Goal: Obtain resource: Download file/media

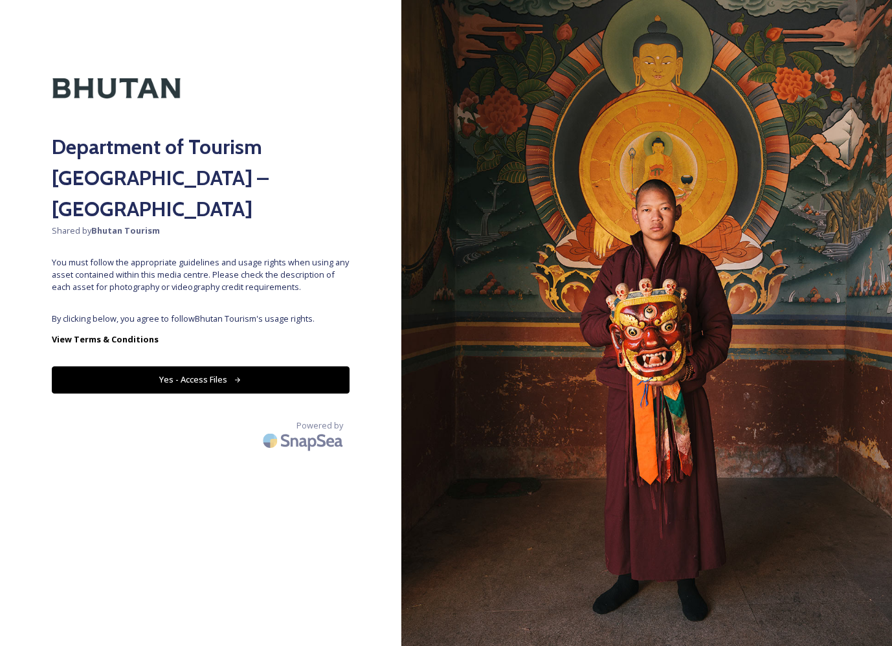
click at [187, 366] on button "Yes - Access Files" at bounding box center [201, 379] width 298 height 27
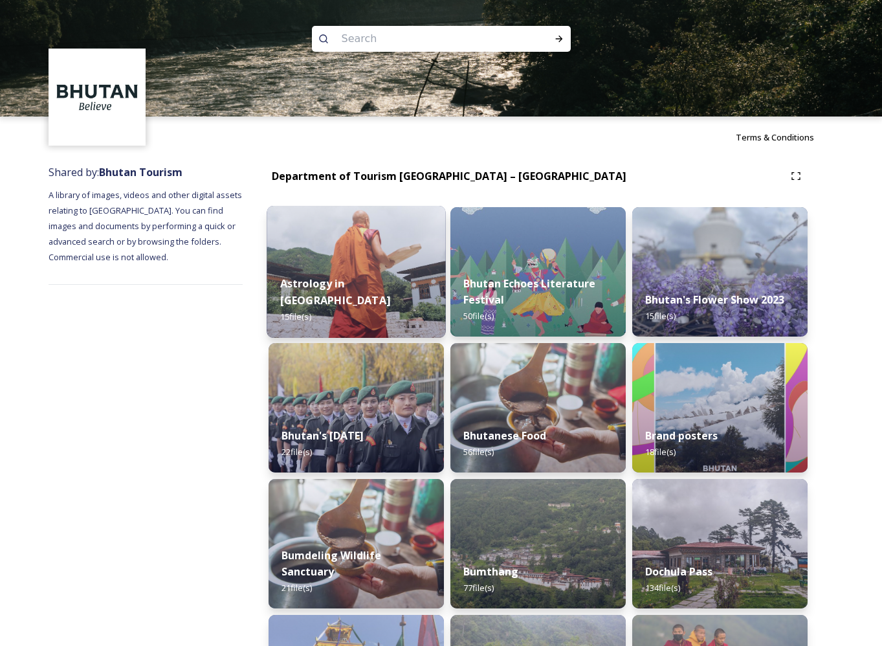
click at [325, 296] on strong "Astrology in [GEOGRAPHIC_DATA]" at bounding box center [335, 291] width 110 height 31
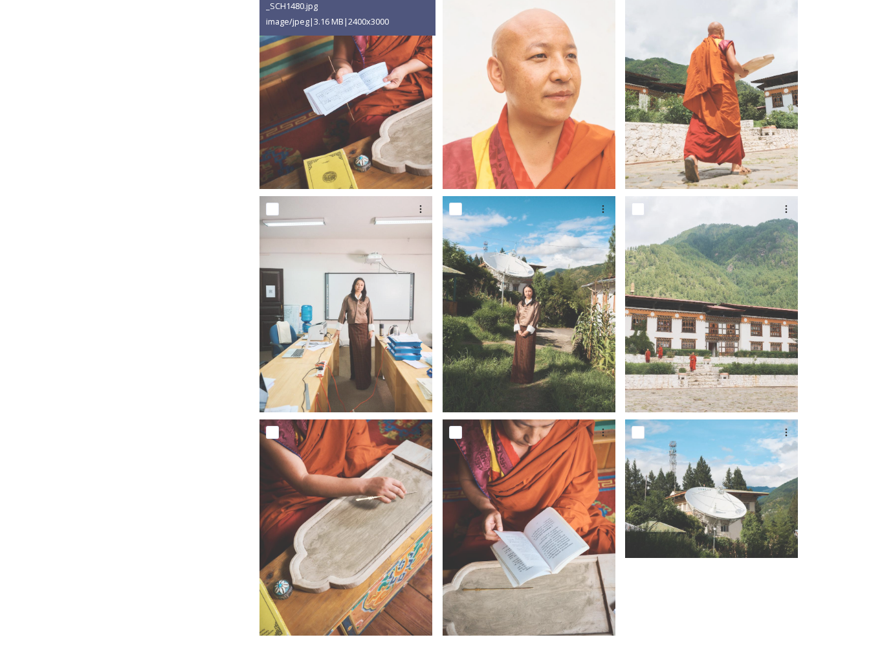
scroll to position [736, 0]
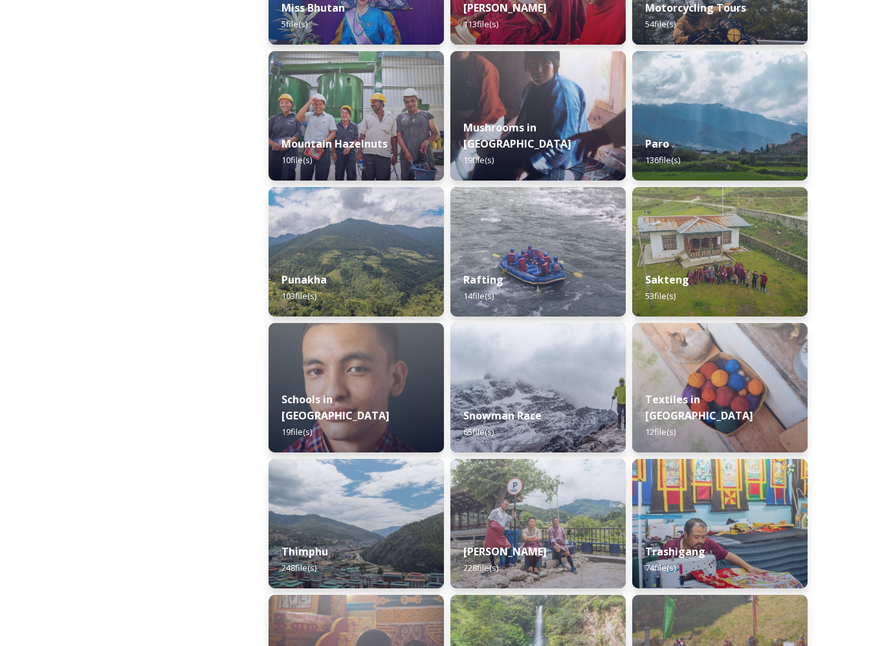
scroll to position [1126, 0]
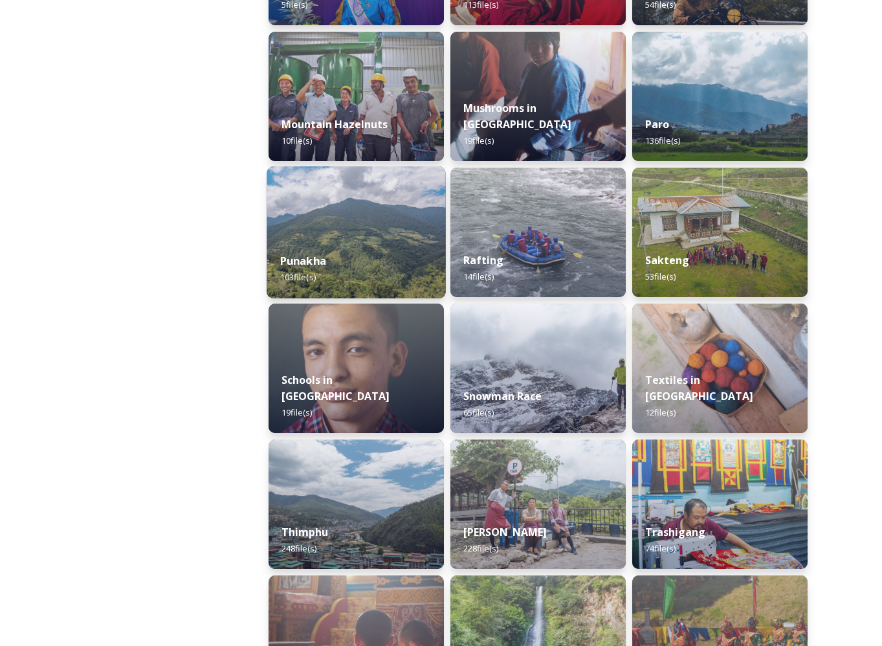
click at [367, 224] on img at bounding box center [356, 232] width 179 height 132
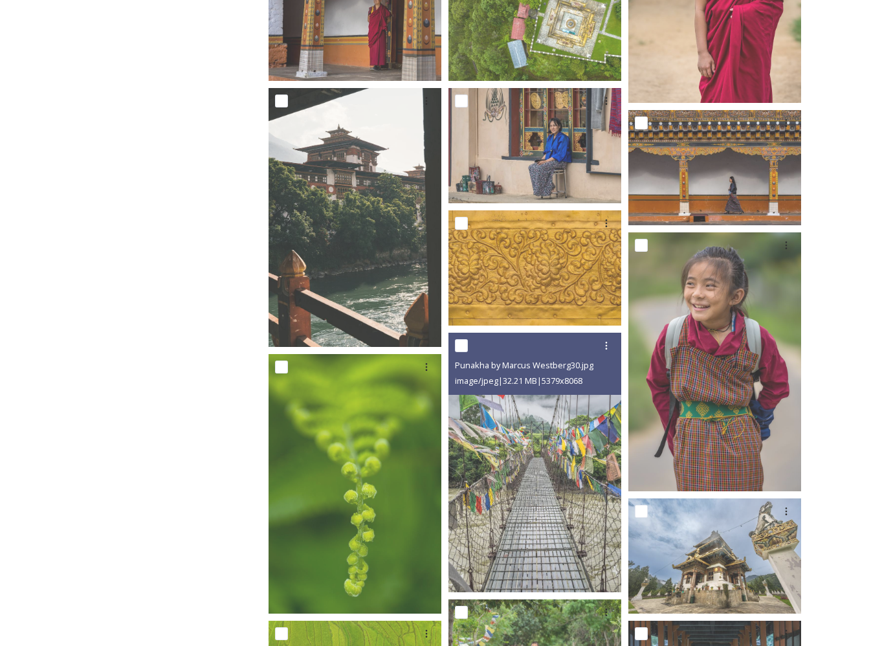
scroll to position [1627, 0]
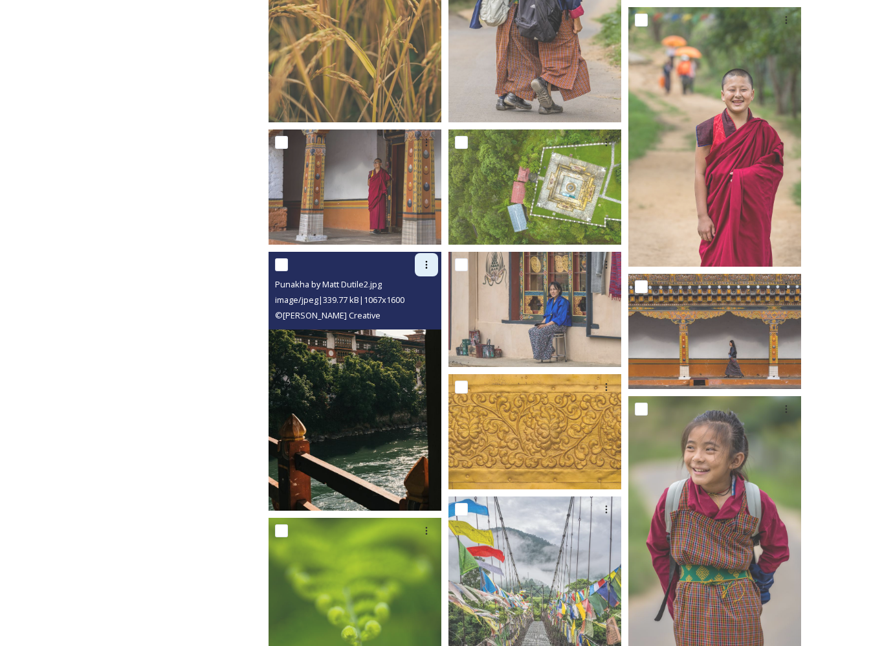
click at [421, 263] on icon at bounding box center [426, 264] width 10 height 10
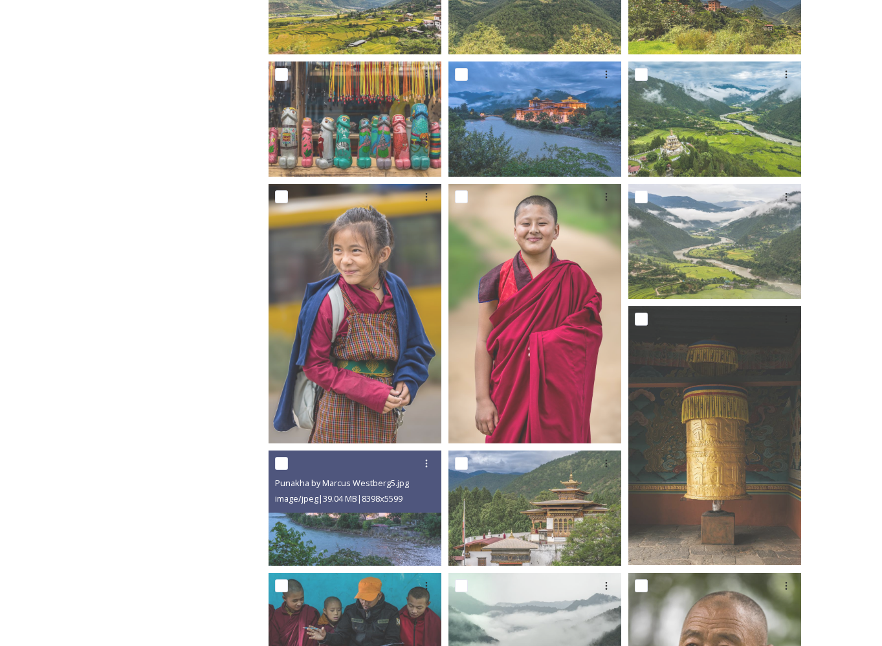
scroll to position [658, 0]
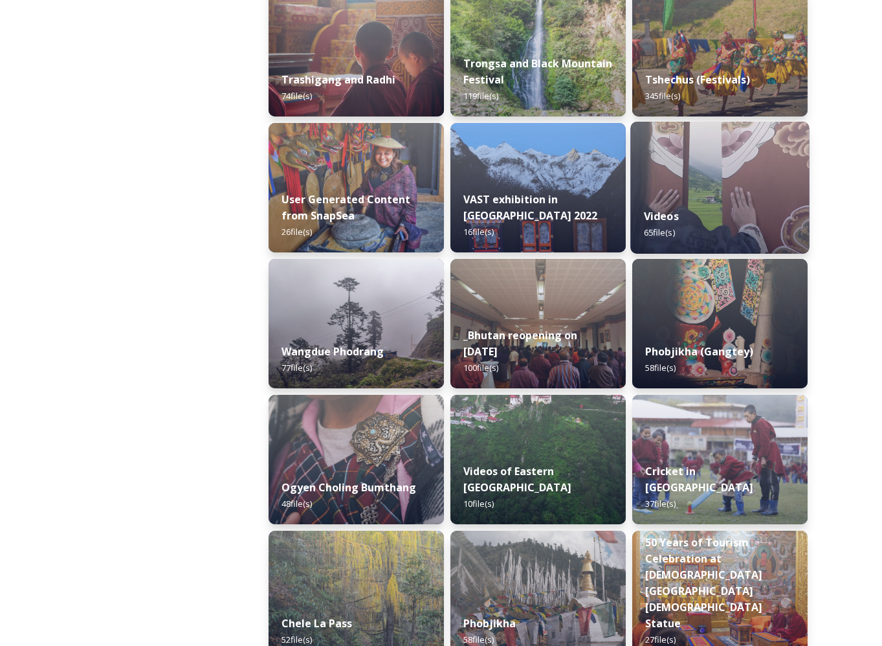
scroll to position [1753, 0]
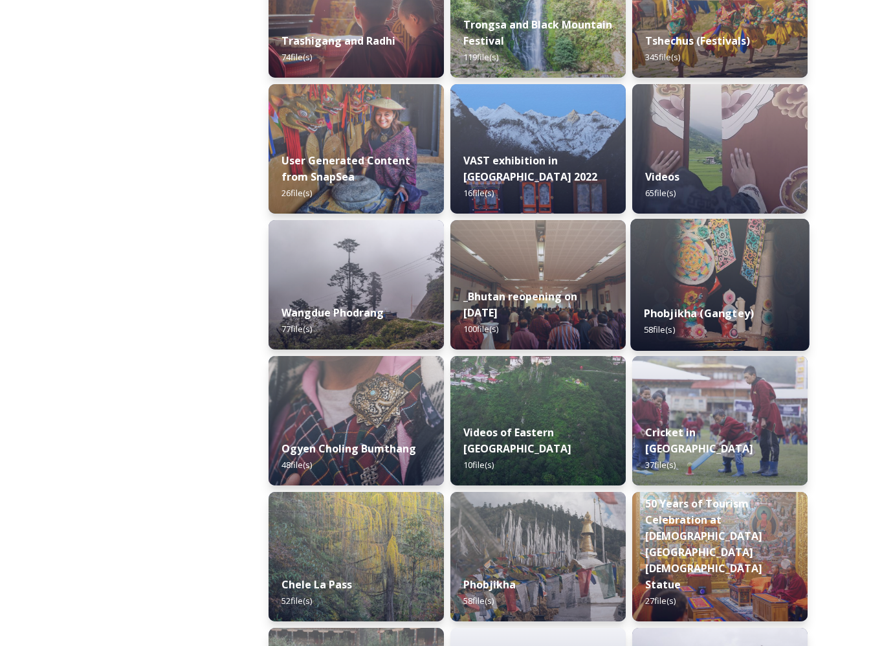
click at [749, 296] on div "Phobjikha (Gangtey) 58 file(s)" at bounding box center [719, 321] width 179 height 59
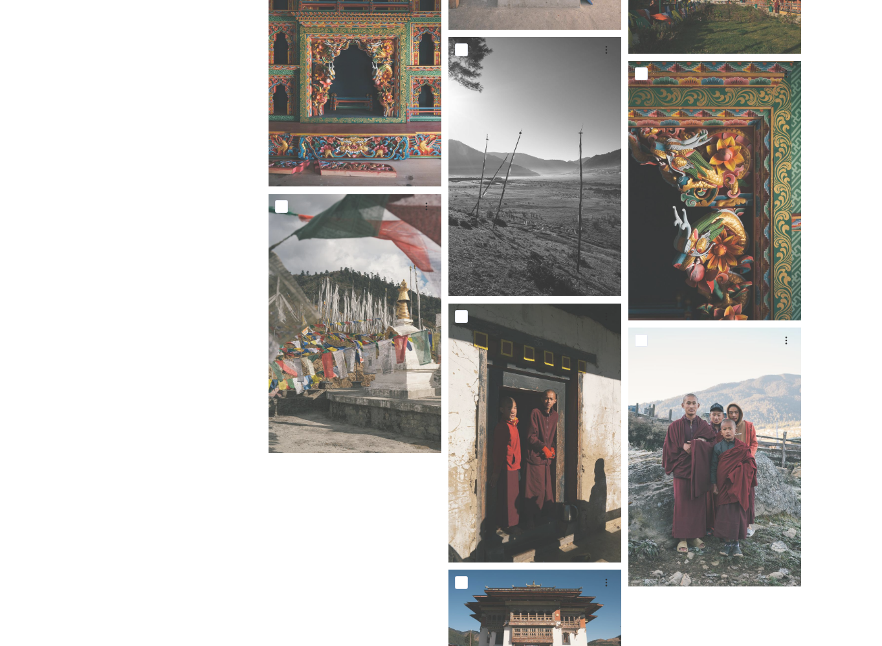
scroll to position [3129, 0]
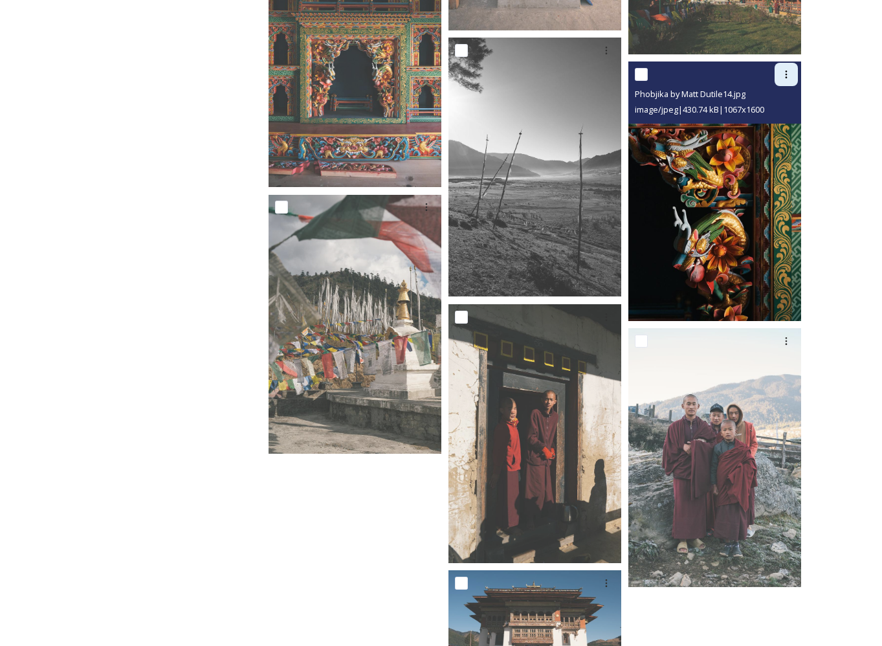
click at [791, 71] on icon at bounding box center [786, 74] width 10 height 10
click at [761, 129] on span "Download" at bounding box center [770, 128] width 39 height 12
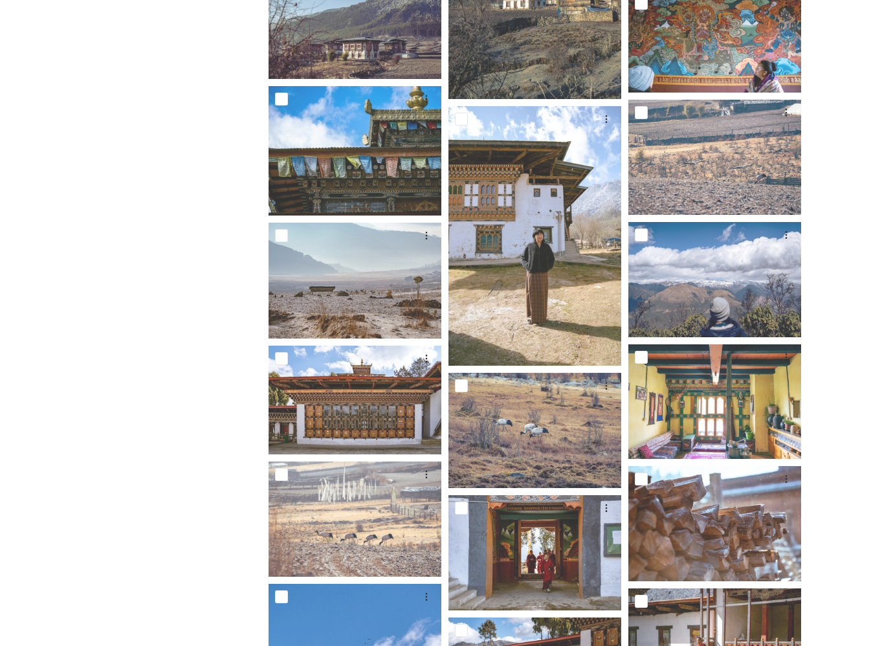
scroll to position [0, 0]
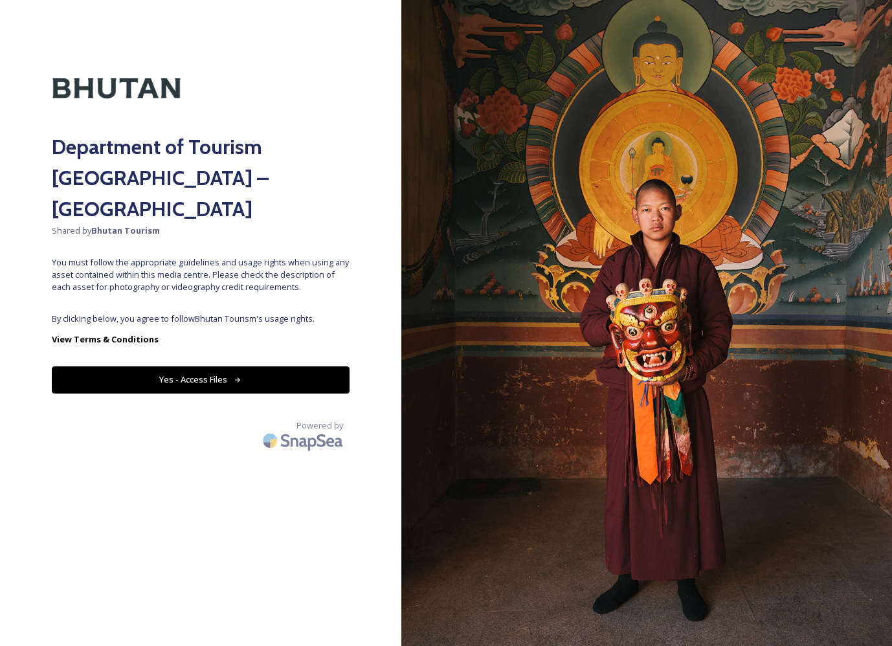
click at [193, 366] on button "Yes - Access Files" at bounding box center [201, 379] width 298 height 27
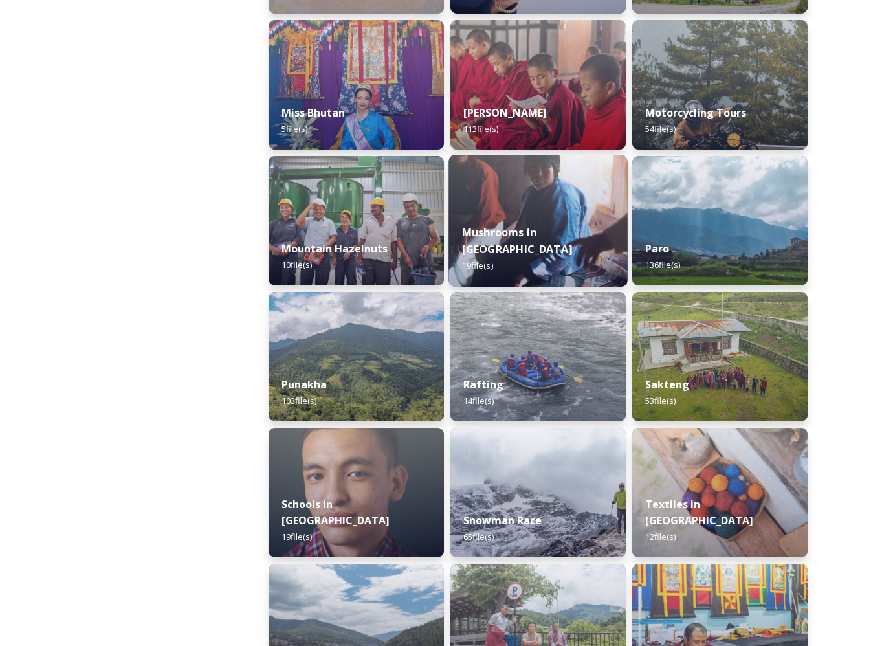
scroll to position [1007, 0]
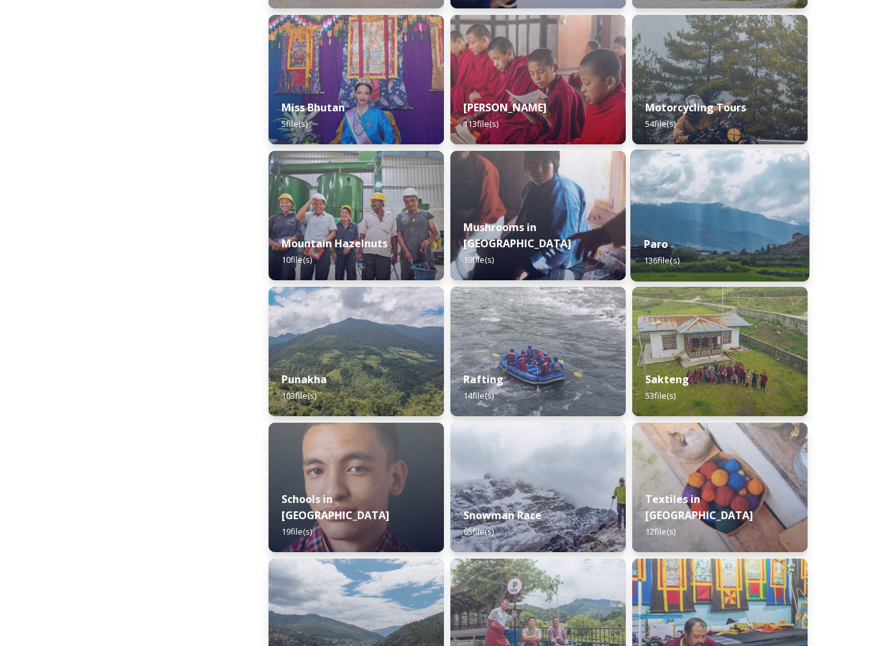
click at [732, 240] on div "Paro 136 file(s)" at bounding box center [719, 252] width 179 height 59
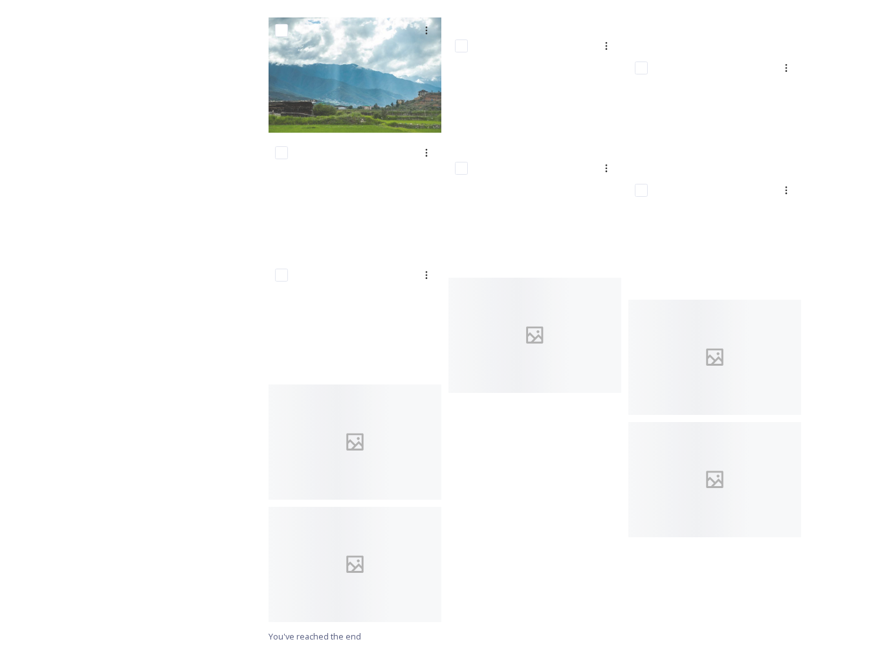
scroll to position [6504, 0]
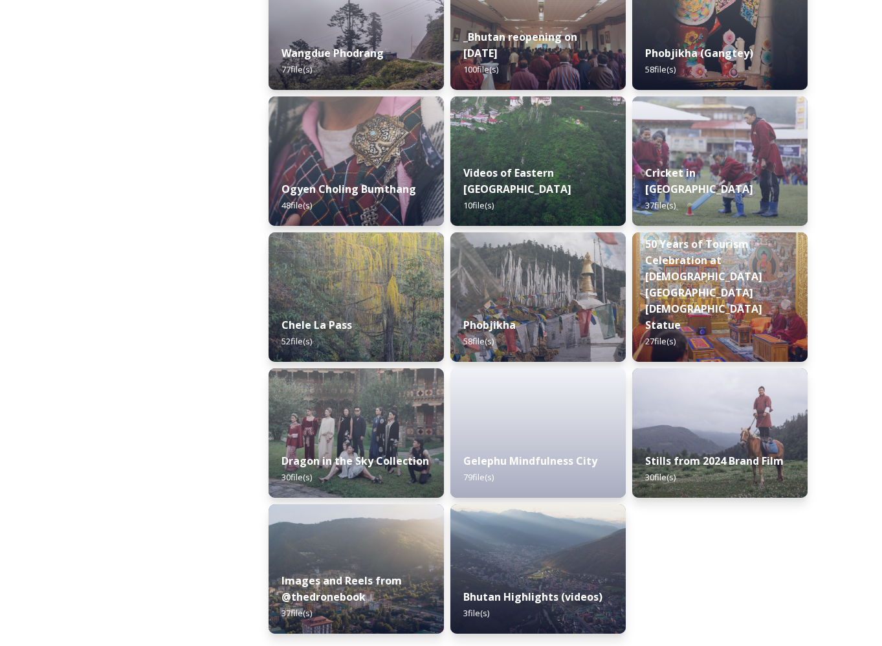
scroll to position [2013, 0]
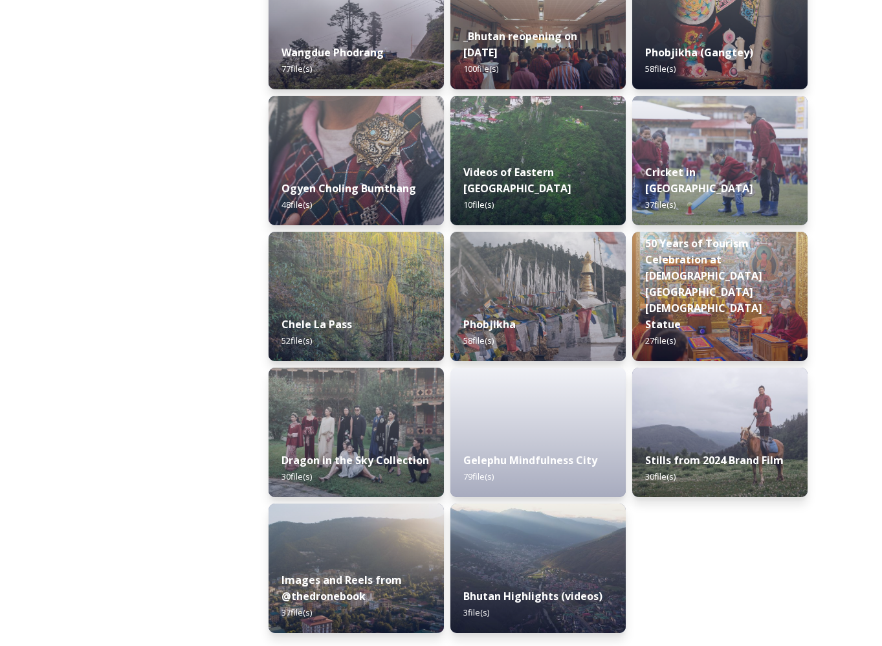
click at [339, 573] on div "Images and Reels from @thedronebook 37 file(s)" at bounding box center [356, 596] width 179 height 75
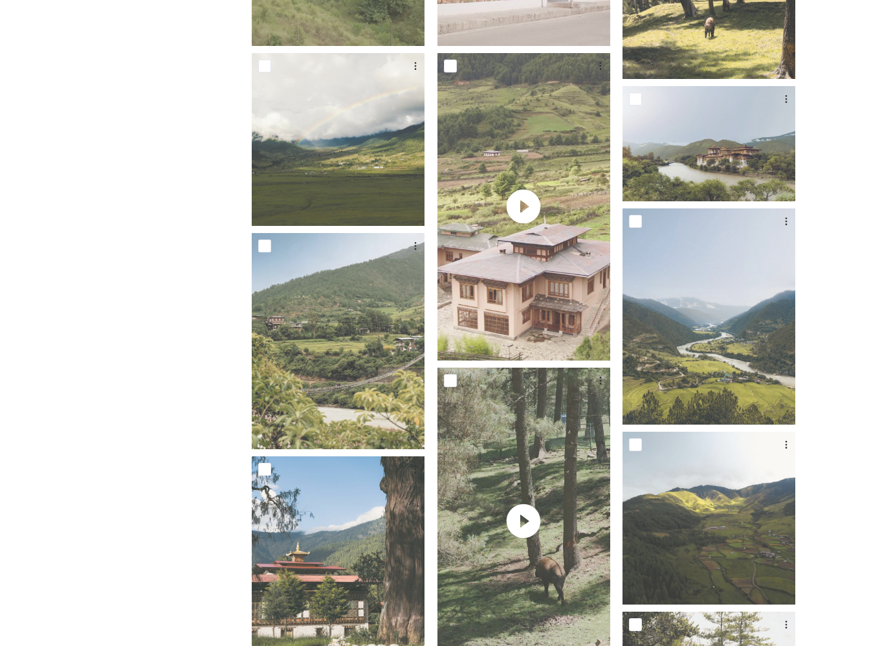
scroll to position [2083, 0]
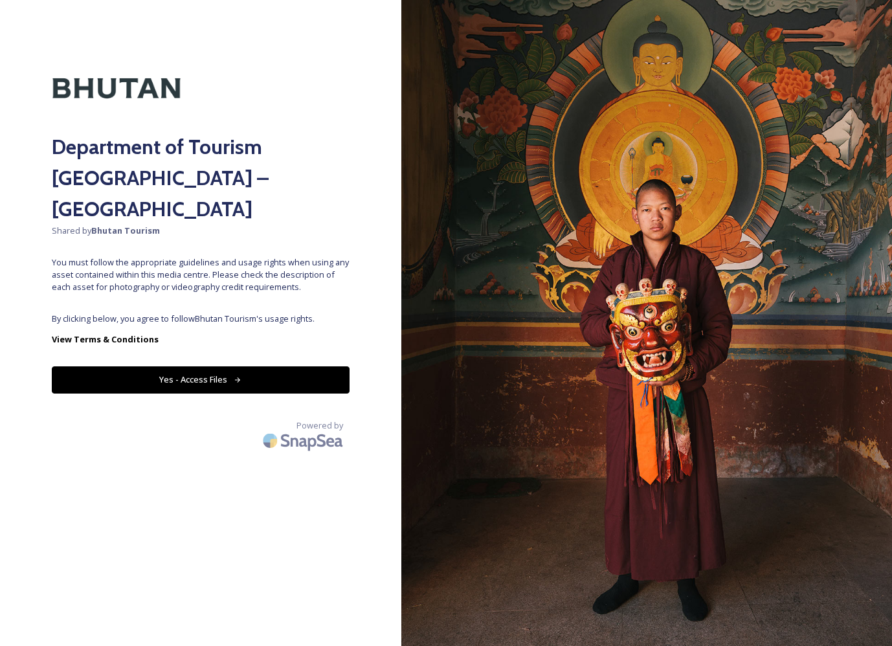
click at [199, 366] on button "Yes - Access Files" at bounding box center [201, 379] width 298 height 27
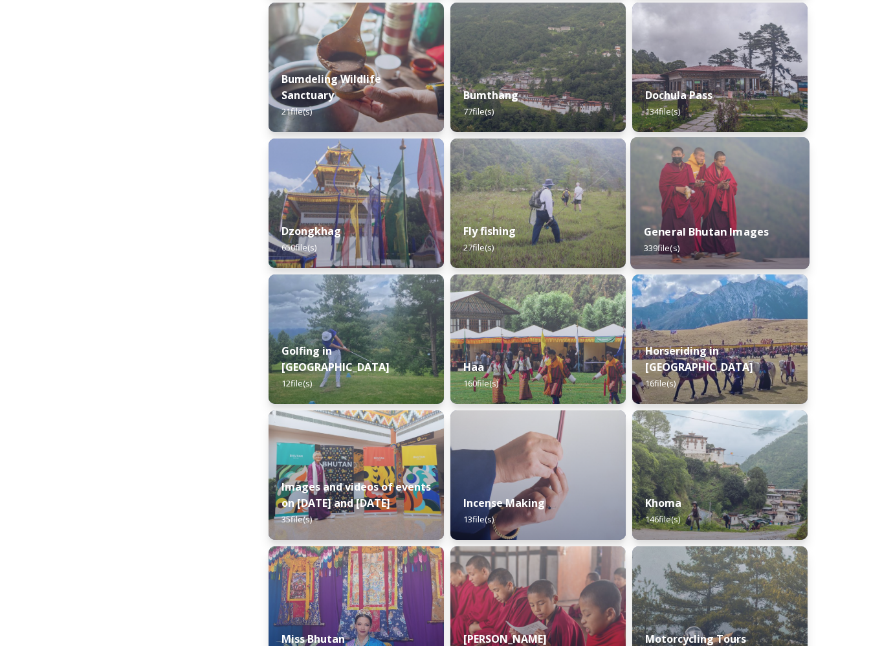
scroll to position [486, 0]
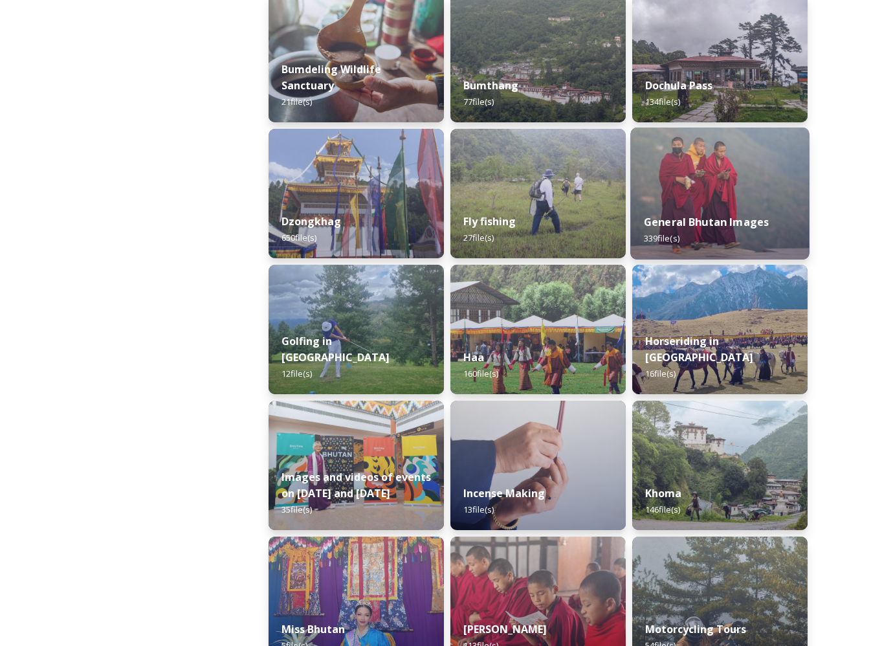
click at [687, 212] on div "General Bhutan Images 339 file(s)" at bounding box center [719, 230] width 179 height 59
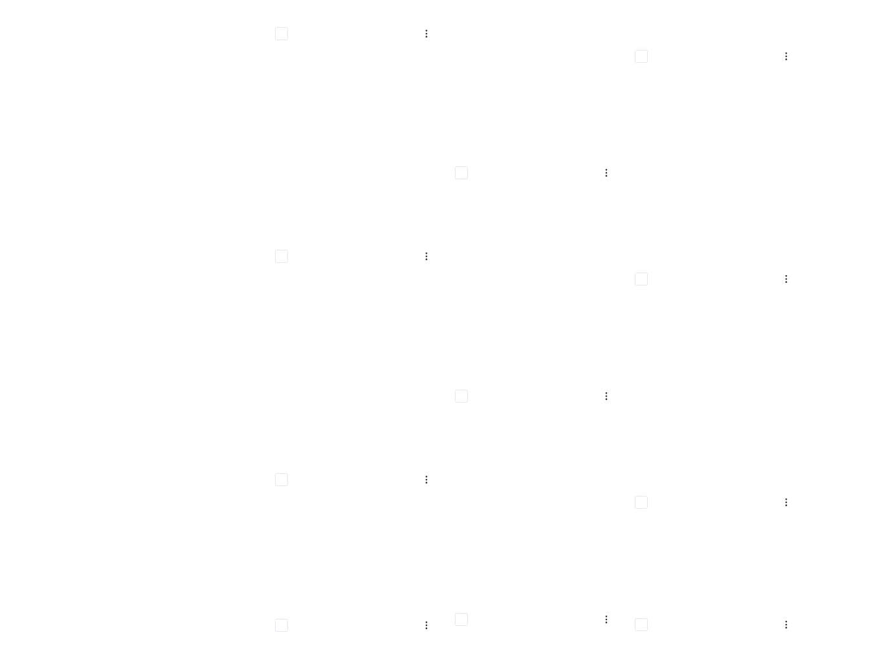
scroll to position [8186, 0]
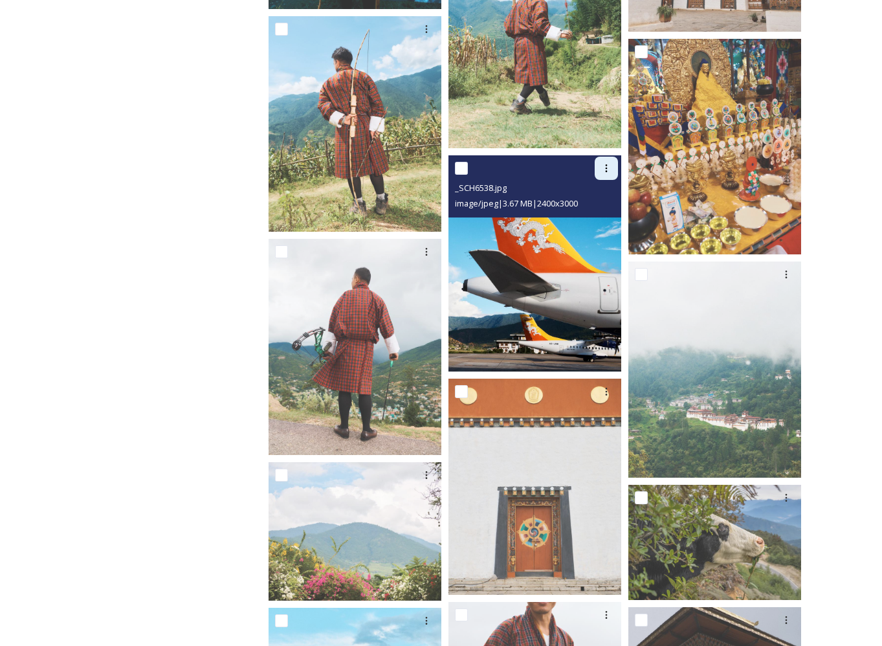
click at [600, 168] on div at bounding box center [606, 168] width 23 height 23
click at [595, 223] on span "Download" at bounding box center [590, 221] width 39 height 12
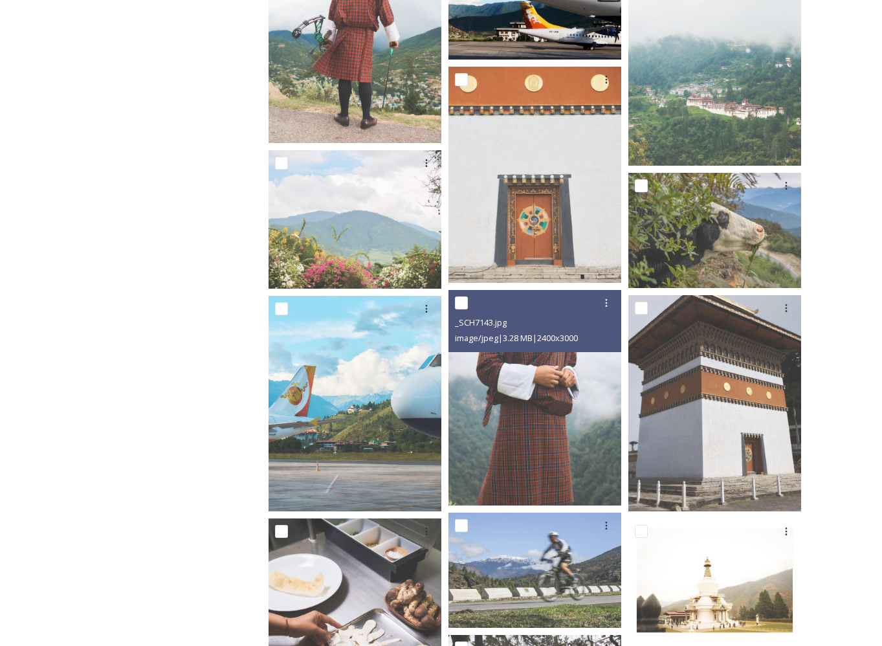
scroll to position [8499, 0]
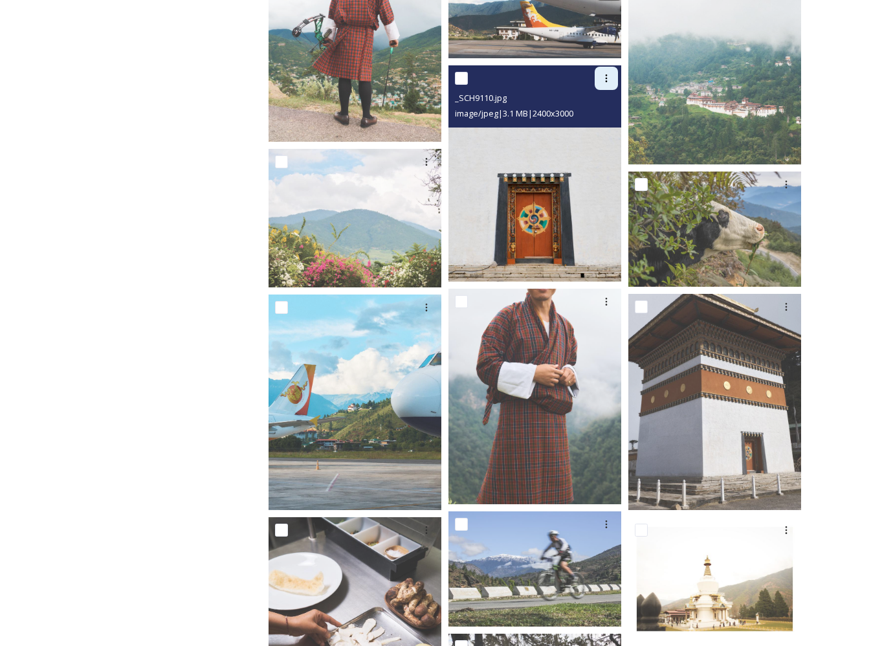
click at [609, 77] on icon at bounding box center [606, 78] width 10 height 10
click at [587, 126] on span "Download" at bounding box center [590, 132] width 39 height 12
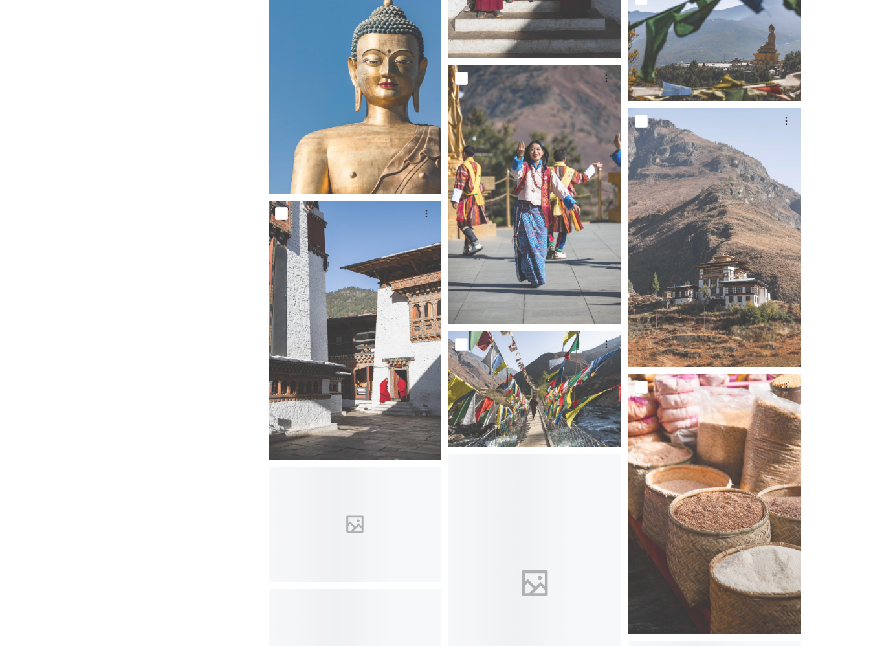
scroll to position [14202, 0]
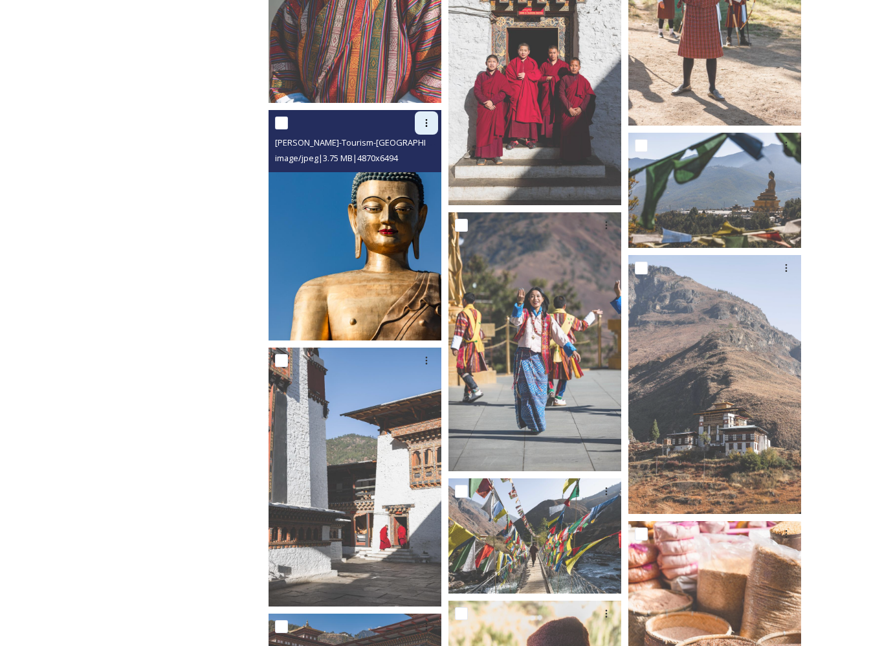
click at [429, 124] on icon at bounding box center [426, 123] width 10 height 10
click at [414, 177] on span "Download" at bounding box center [410, 176] width 39 height 12
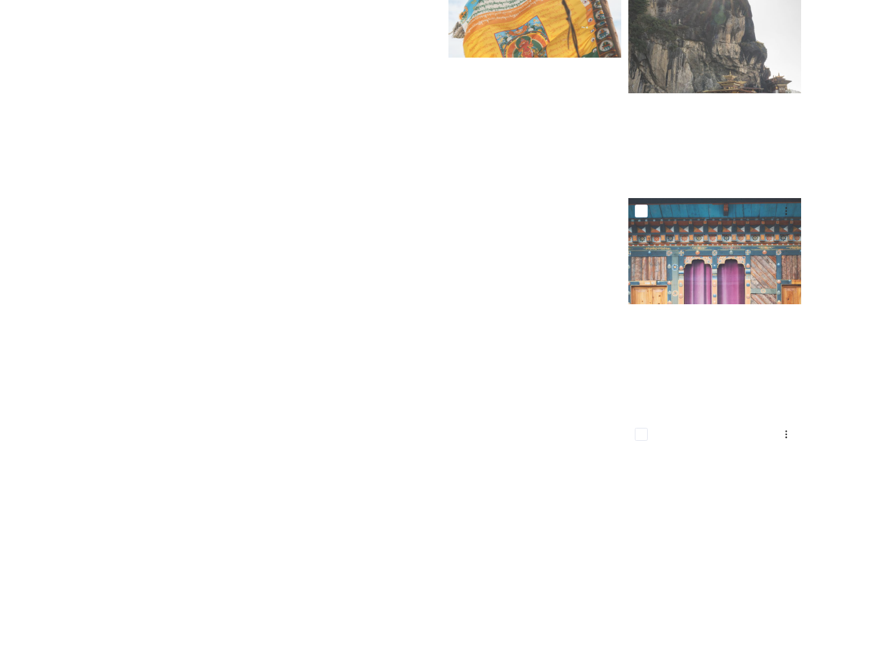
scroll to position [21717, 0]
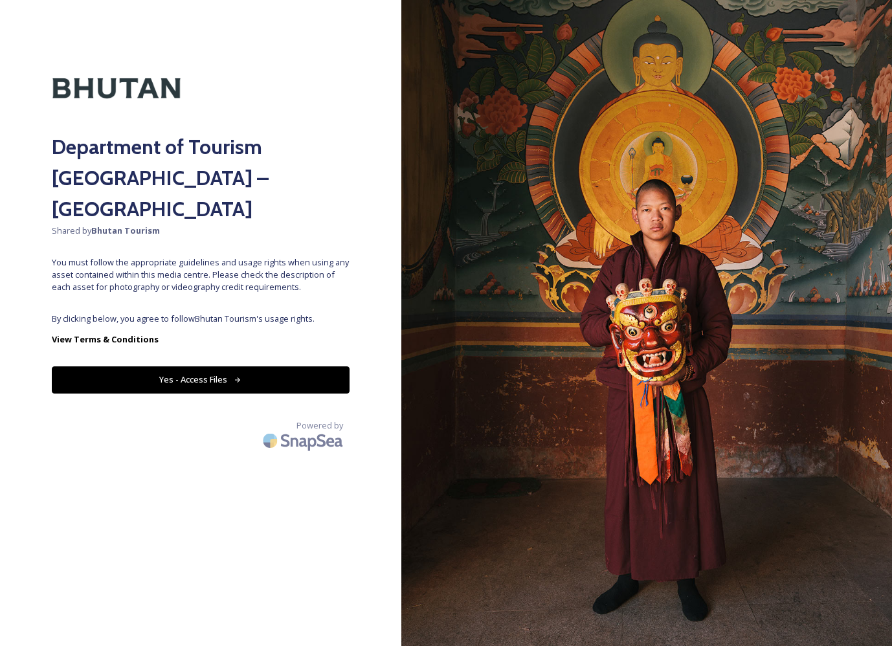
click at [186, 366] on button "Yes - Access Files" at bounding box center [201, 379] width 298 height 27
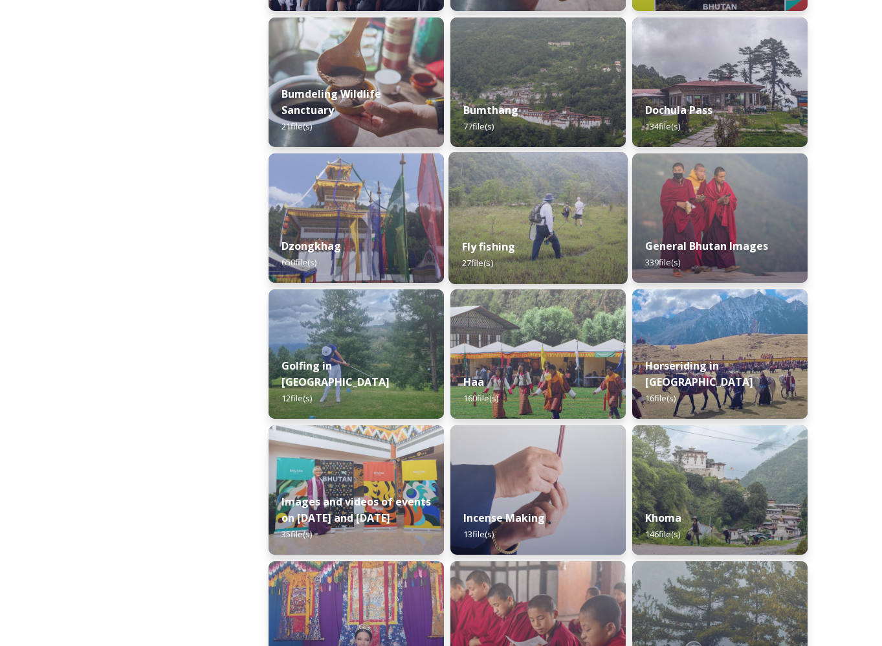
scroll to position [463, 0]
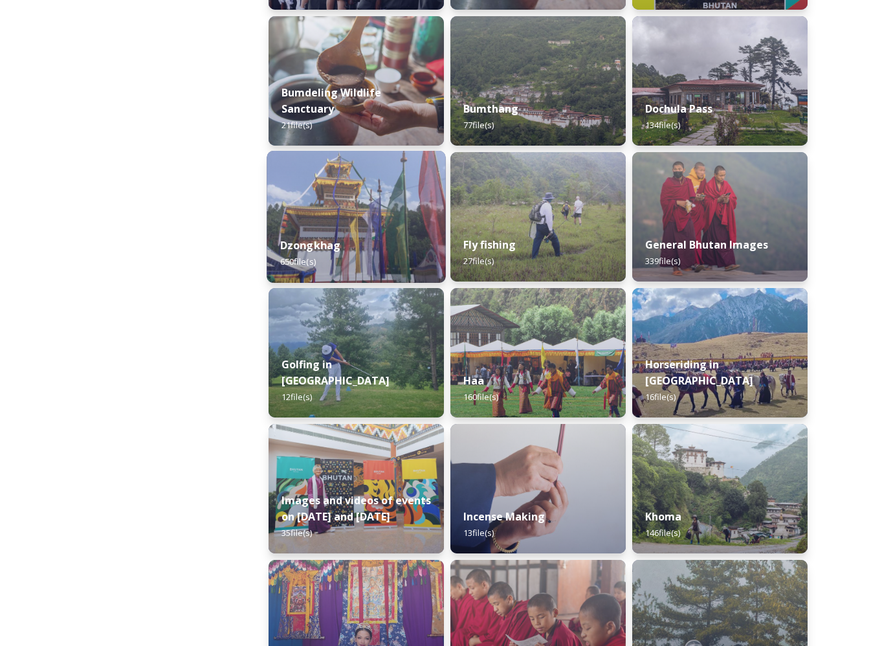
click at [307, 254] on div "Dzongkhag 650 file(s)" at bounding box center [356, 253] width 179 height 59
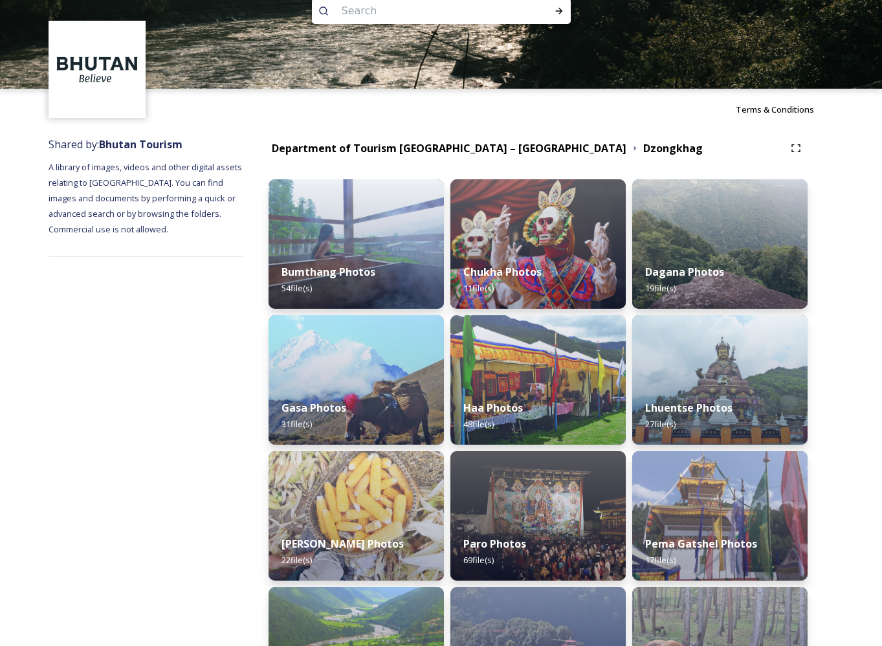
scroll to position [30, 0]
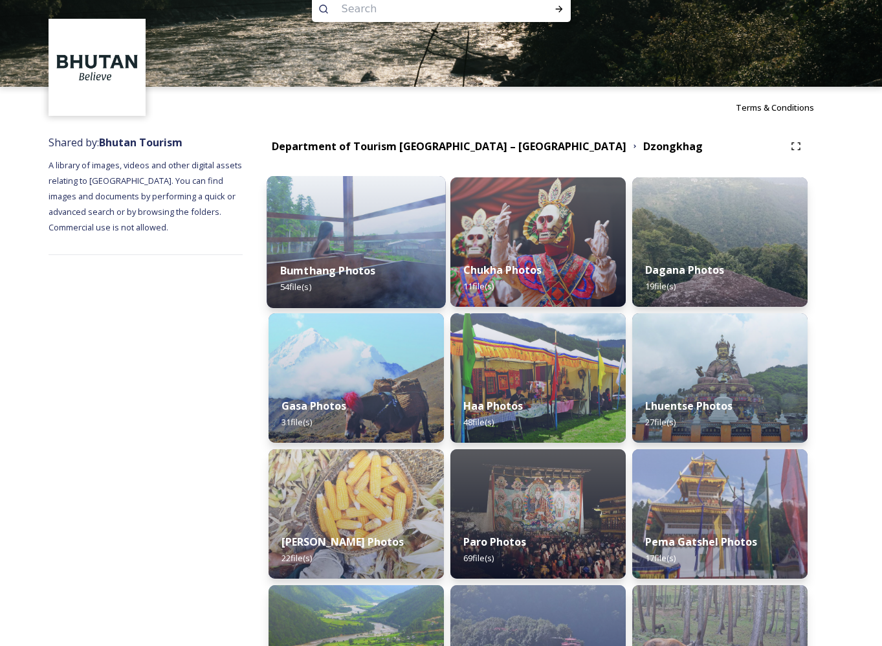
click at [320, 270] on strong "Bumthang Photos" at bounding box center [328, 270] width 96 height 14
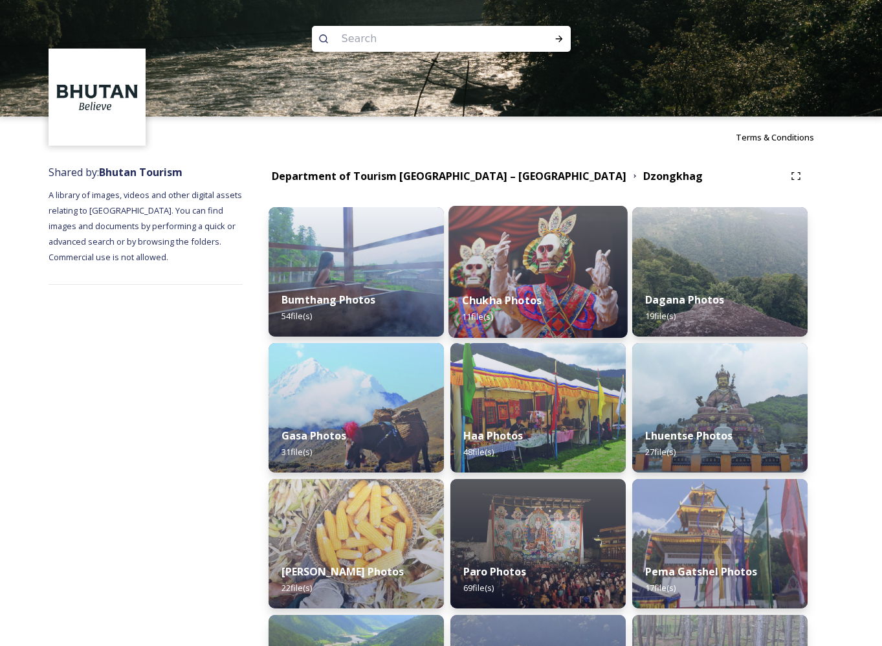
click at [519, 289] on div "Chukha Photos 11 file(s)" at bounding box center [537, 308] width 179 height 59
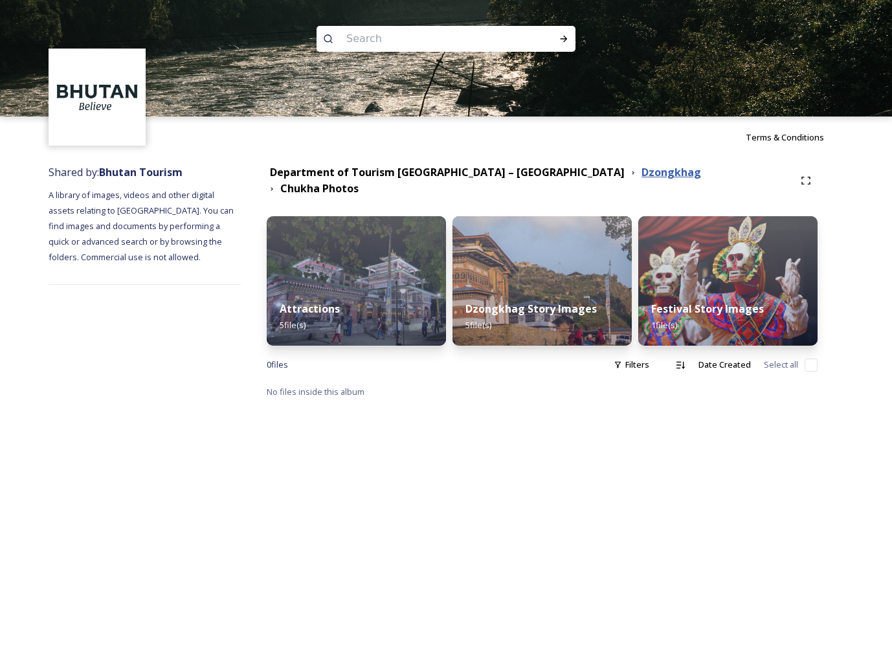
click at [641, 175] on strong "Dzongkhag" at bounding box center [671, 172] width 60 height 14
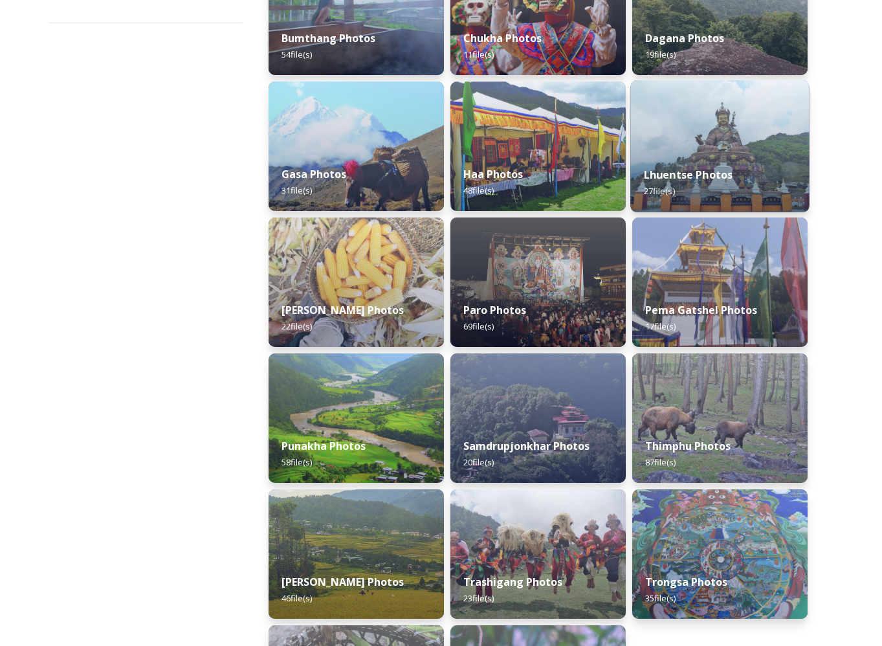
scroll to position [303, 0]
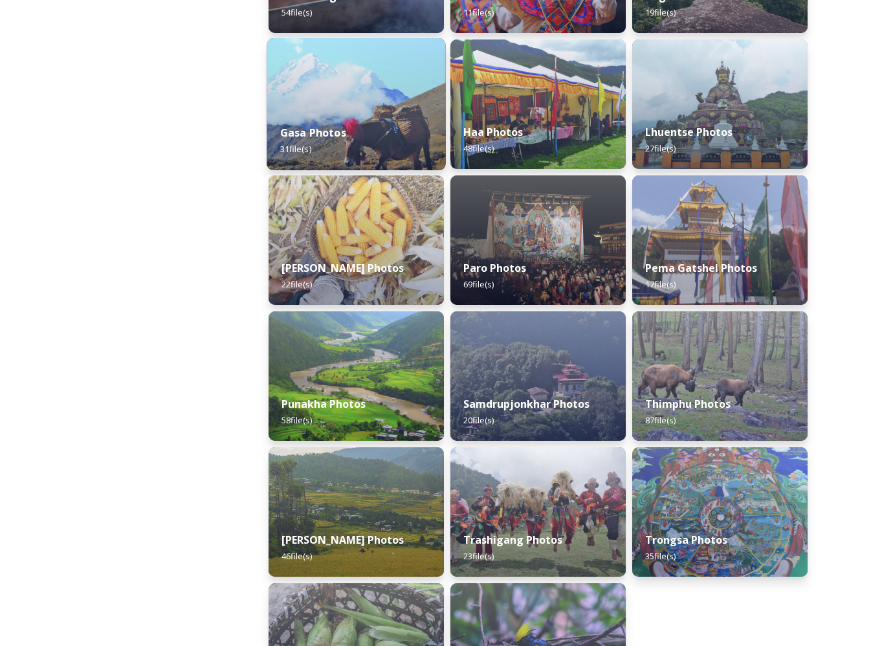
click at [386, 110] on img at bounding box center [356, 104] width 179 height 132
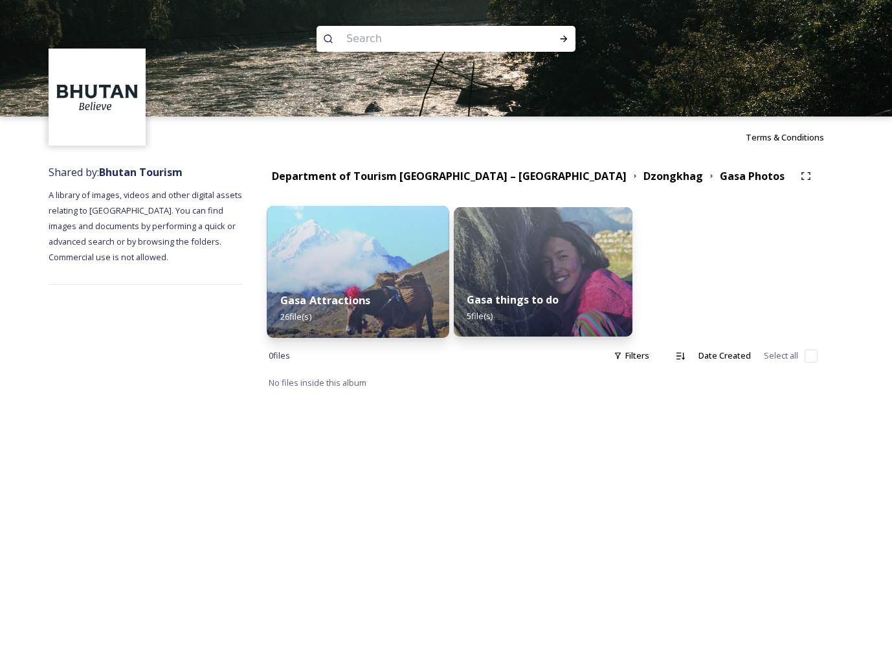
click at [395, 308] on div "Gasa Attractions 26 file(s)" at bounding box center [358, 308] width 182 height 59
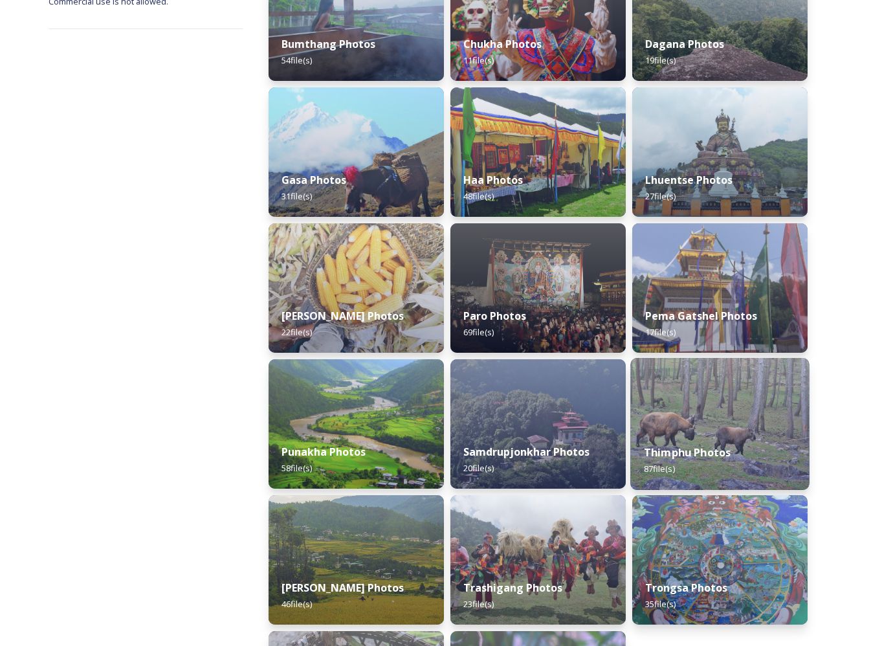
scroll to position [250, 0]
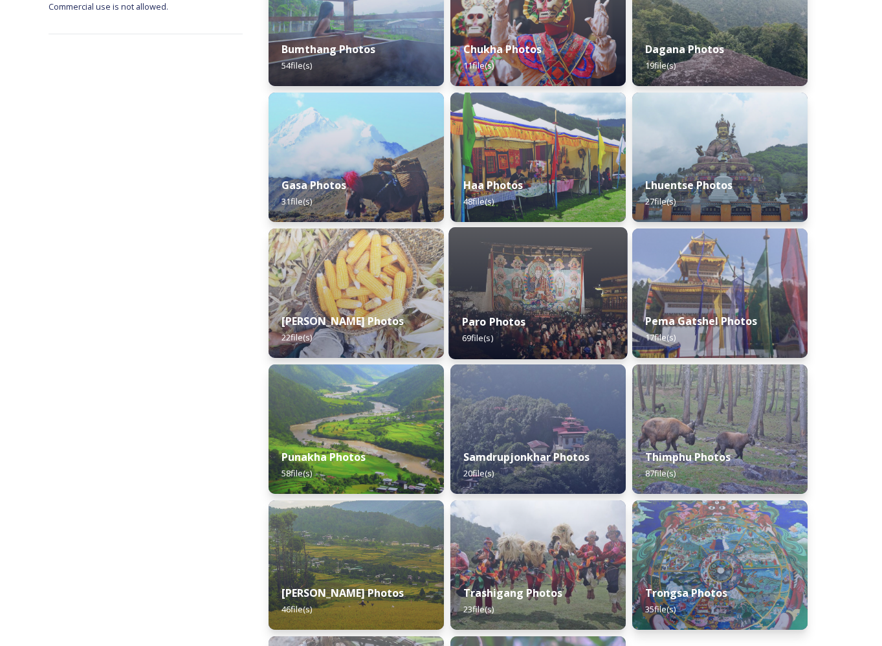
click at [576, 322] on div "Paro Photos 69 file(s)" at bounding box center [537, 329] width 179 height 59
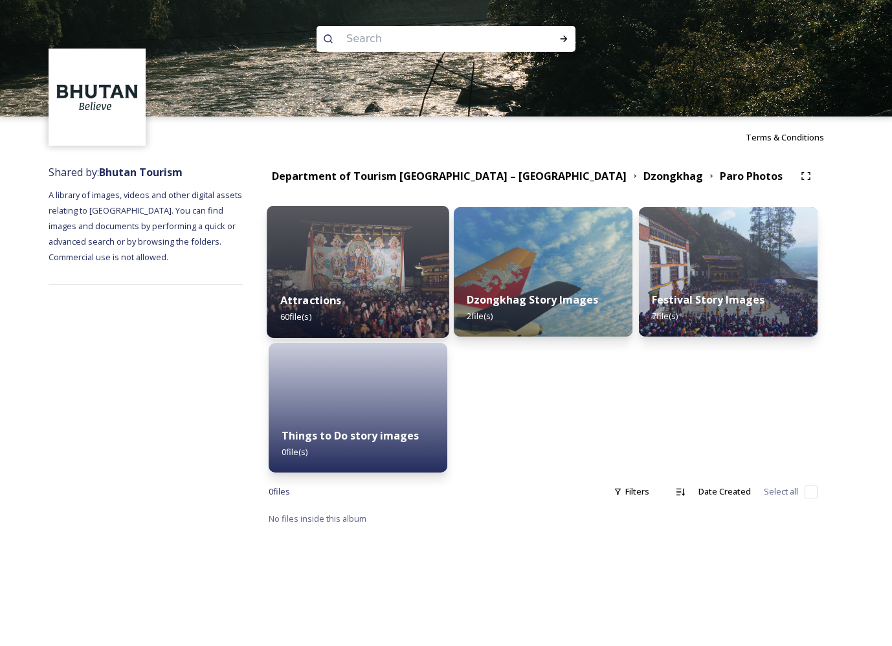
click at [361, 285] on div "Attractions 60 file(s)" at bounding box center [358, 308] width 182 height 59
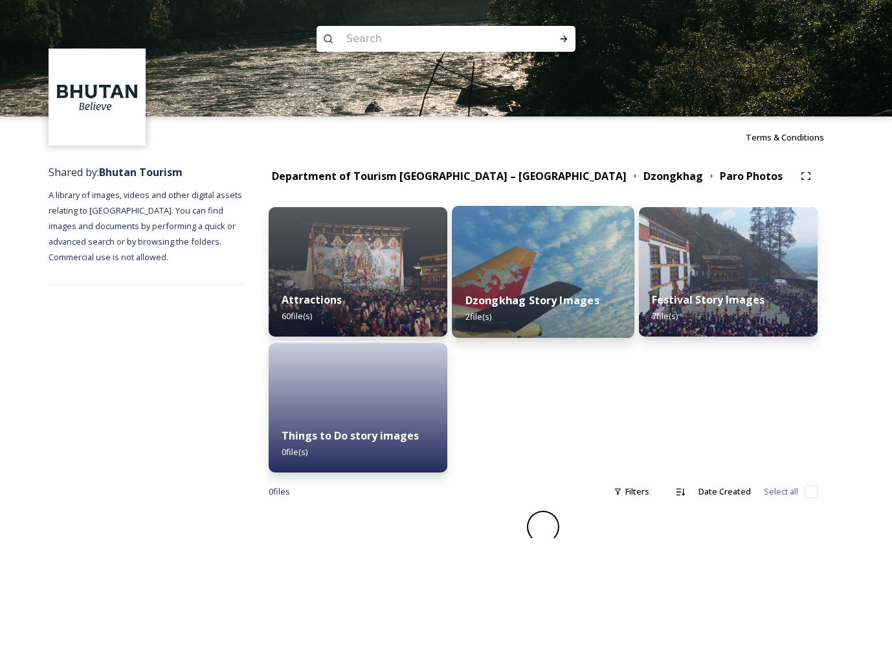
click at [556, 309] on div "Dzongkhag Story Images 2 file(s)" at bounding box center [543, 308] width 182 height 59
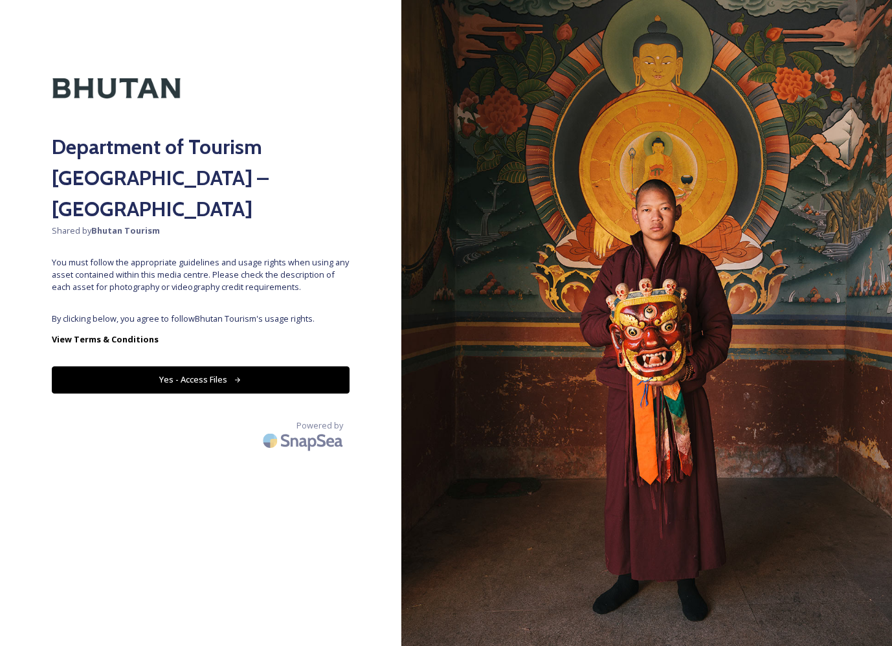
click at [153, 366] on button "Yes - Access Files" at bounding box center [201, 379] width 298 height 27
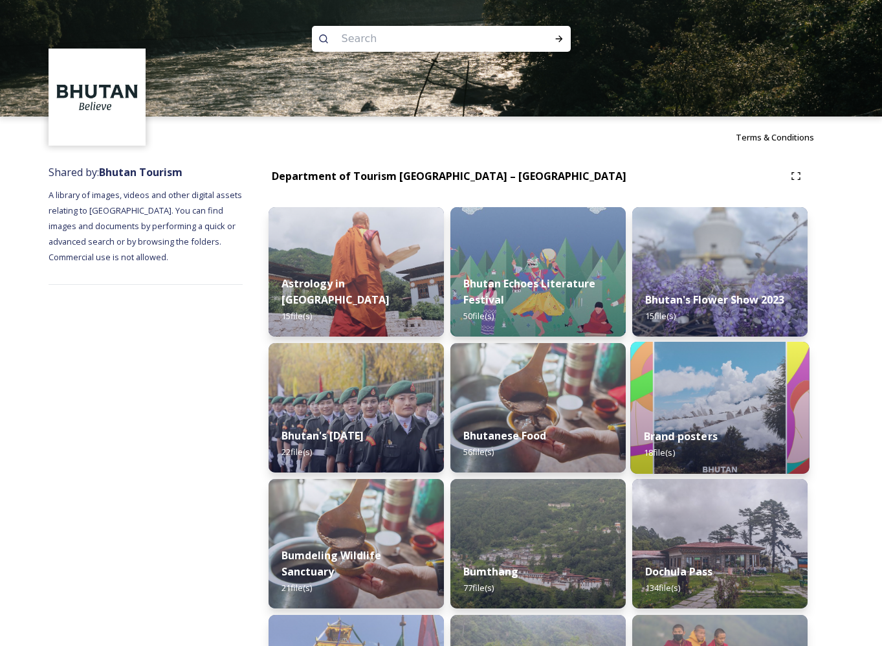
click at [716, 432] on strong "Brand posters" at bounding box center [681, 436] width 74 height 14
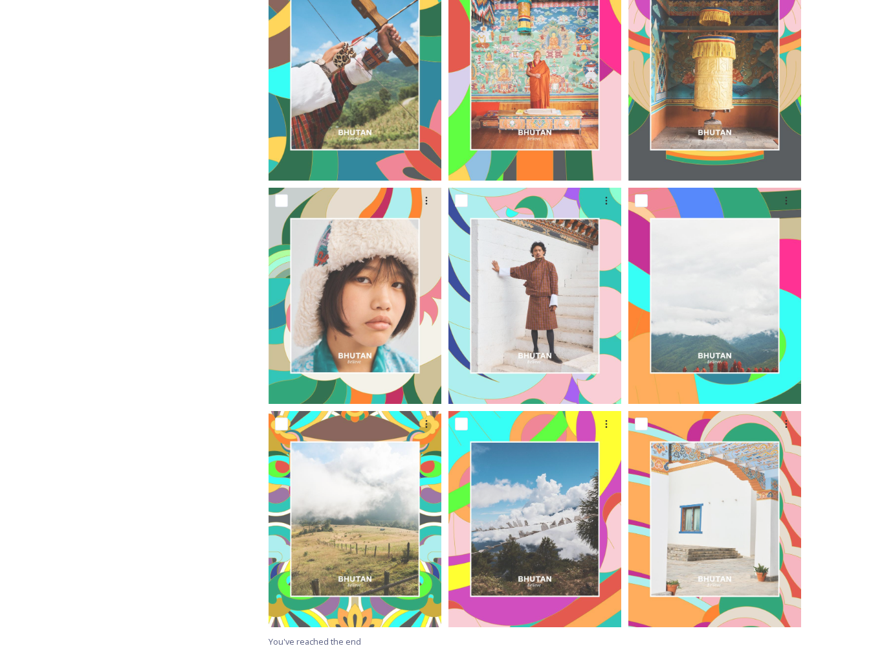
scroll to position [959, 0]
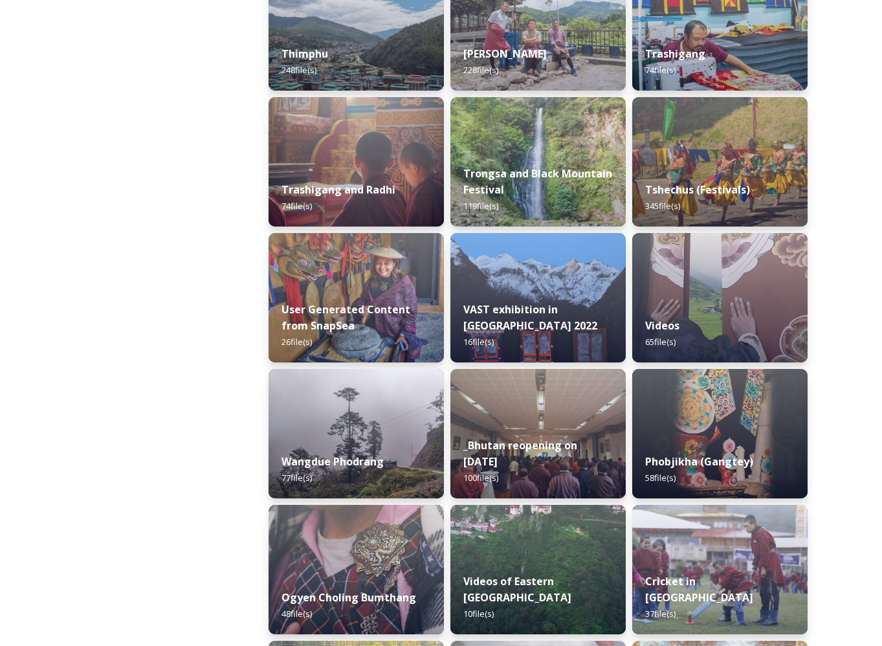
scroll to position [1693, 0]
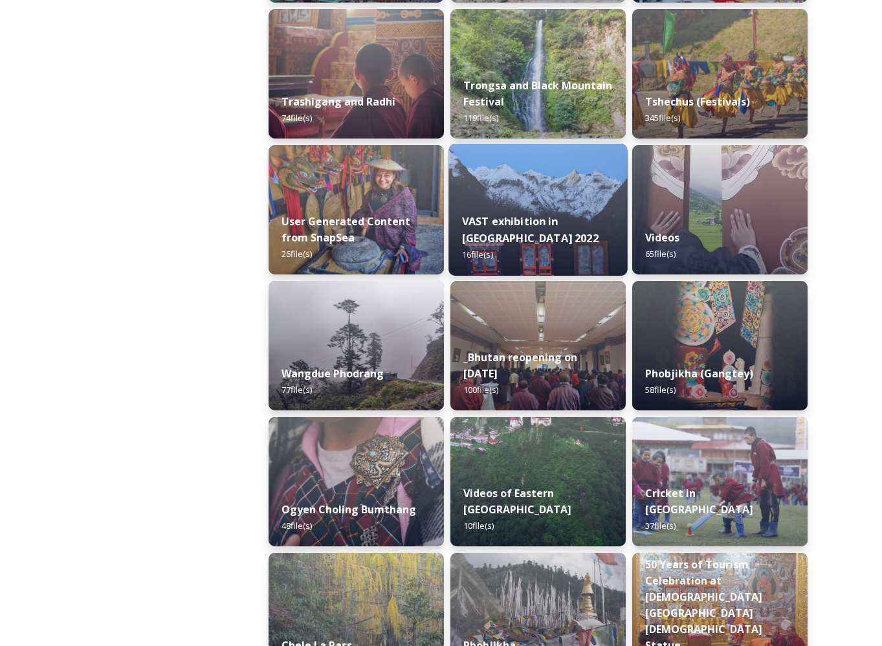
click at [521, 221] on strong "VAST exhibition in [GEOGRAPHIC_DATA] 2022" at bounding box center [530, 229] width 137 height 31
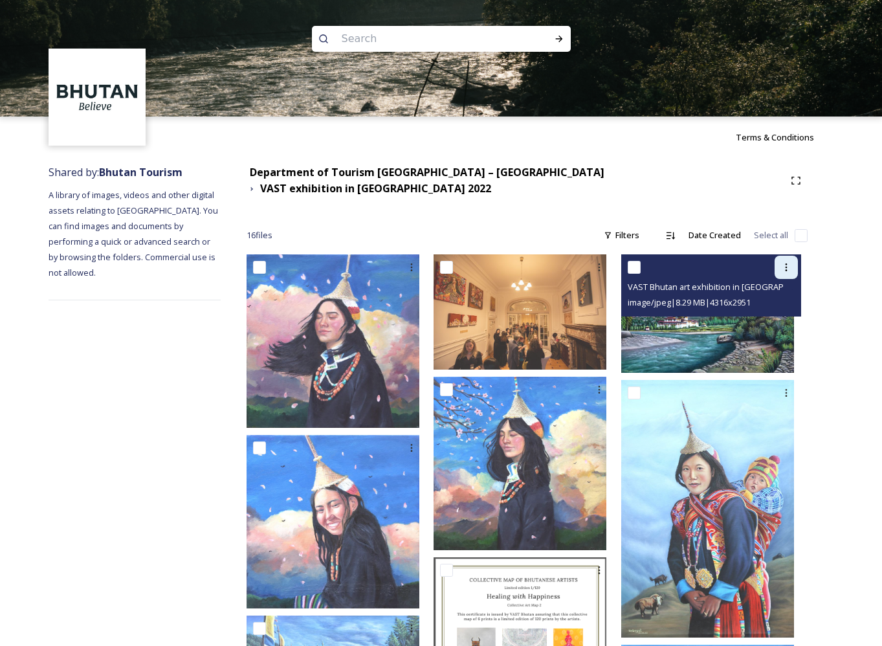
click at [794, 256] on div at bounding box center [785, 267] width 23 height 23
click at [769, 289] on span "View File" at bounding box center [768, 295] width 34 height 12
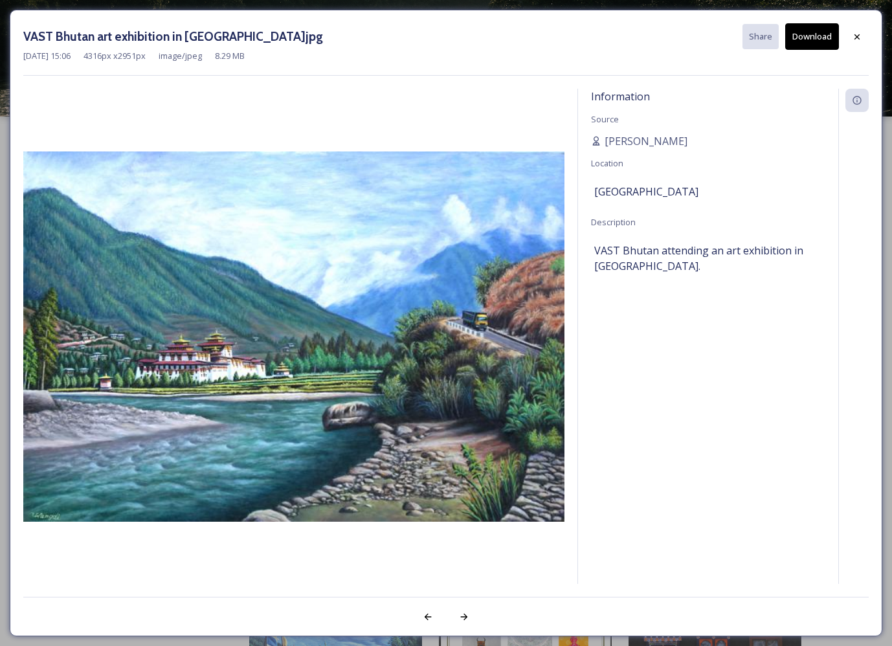
click at [815, 36] on button "Download" at bounding box center [812, 36] width 54 height 27
click at [852, 32] on icon at bounding box center [856, 37] width 10 height 10
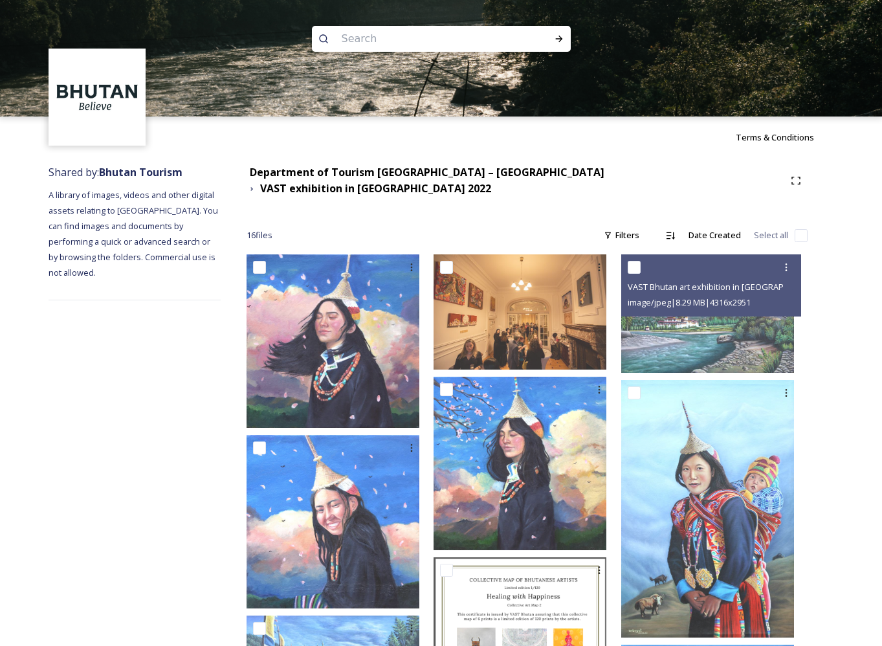
scroll to position [600, 0]
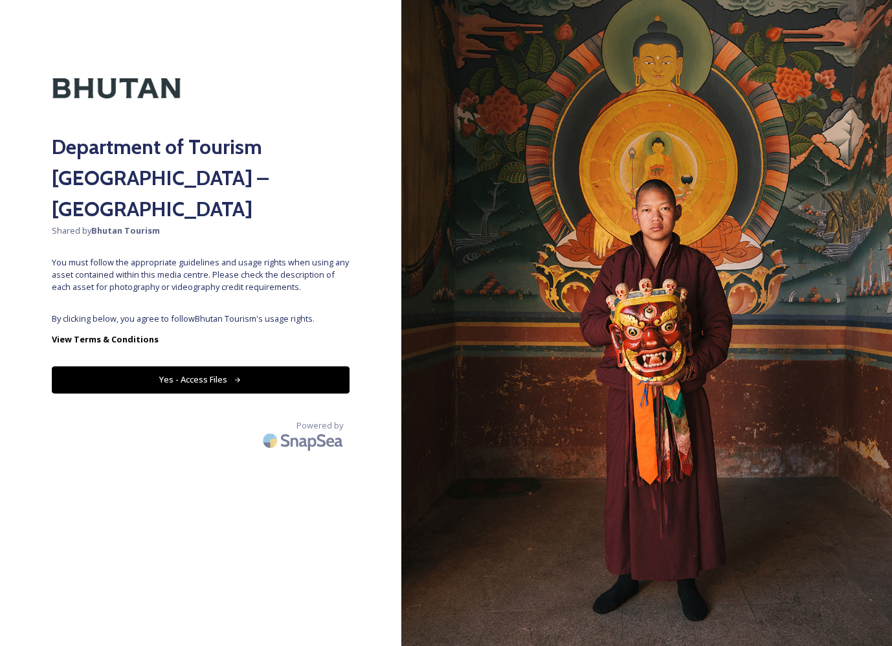
click at [184, 366] on button "Yes - Access Files" at bounding box center [201, 379] width 298 height 27
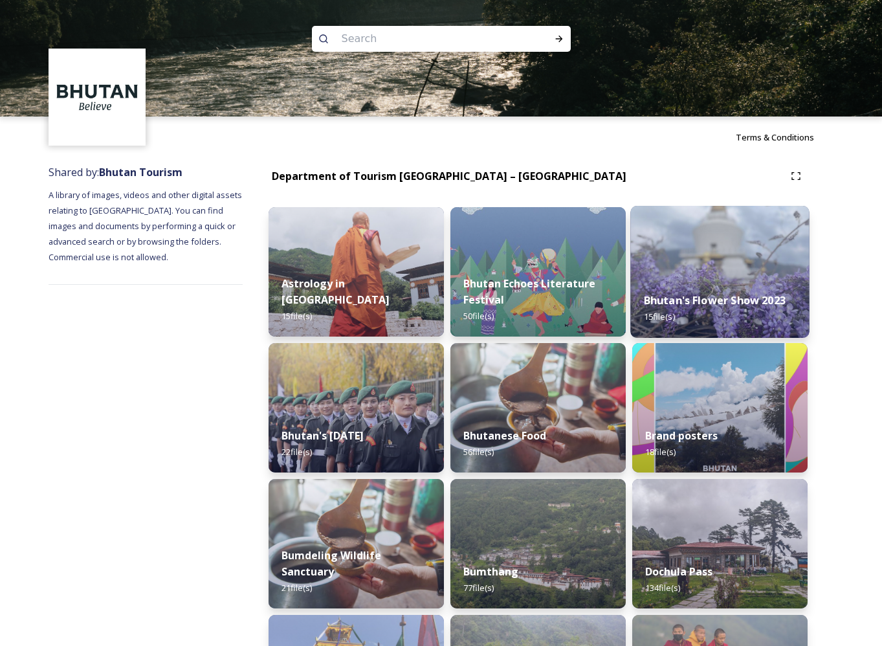
click at [751, 290] on div "Bhutan's Flower Show 2023 15 file(s)" at bounding box center [719, 308] width 179 height 59
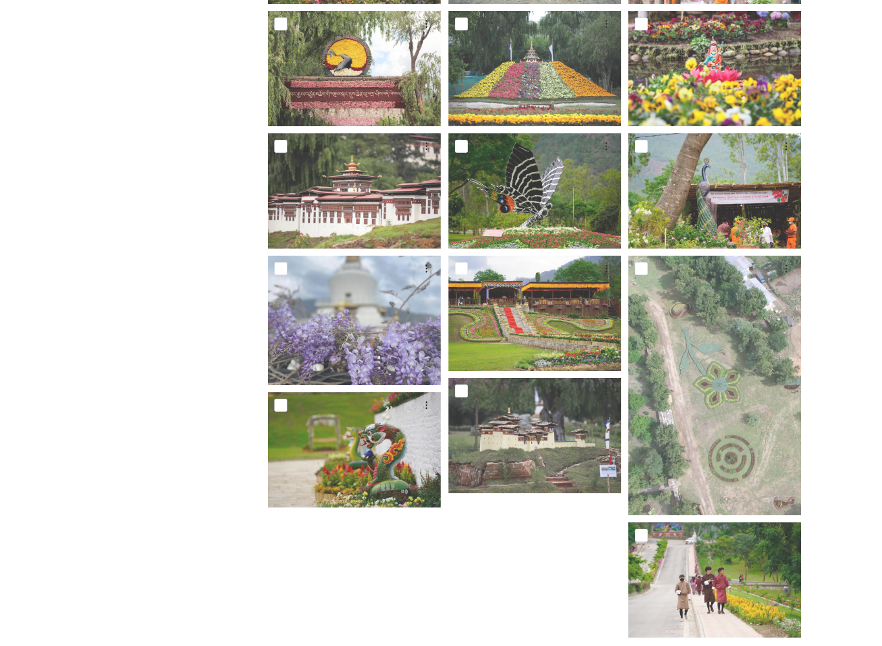
scroll to position [368, 0]
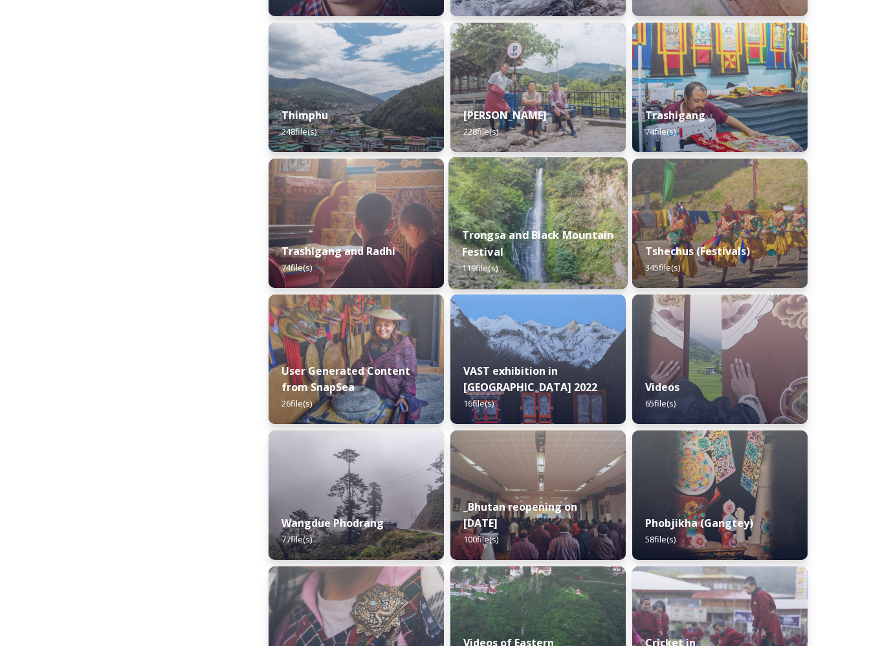
scroll to position [1546, 0]
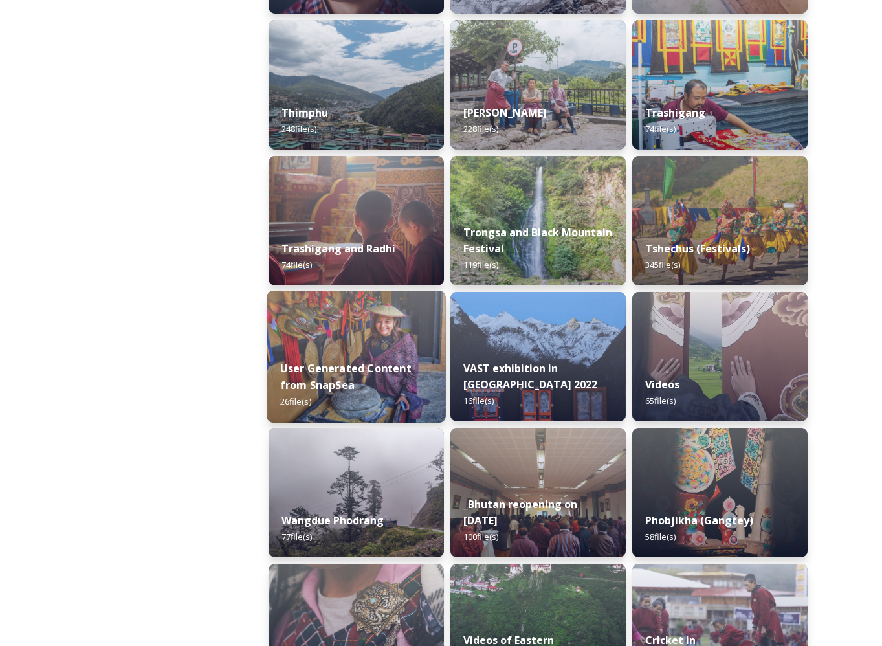
click at [363, 357] on div "User Generated Content from SnapSea 26 file(s)" at bounding box center [356, 384] width 179 height 75
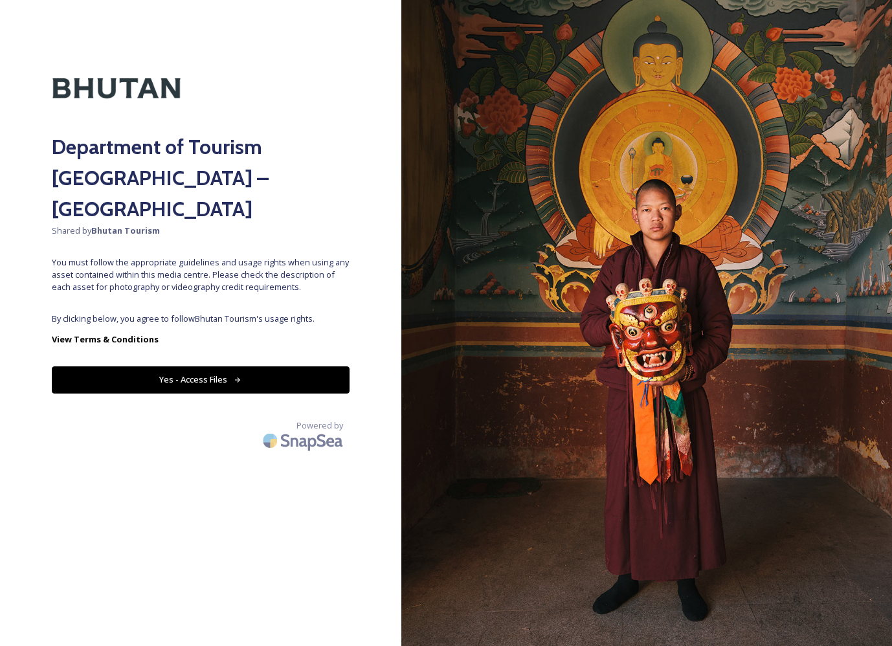
click at [179, 366] on button "Yes - Access Files" at bounding box center [201, 379] width 298 height 27
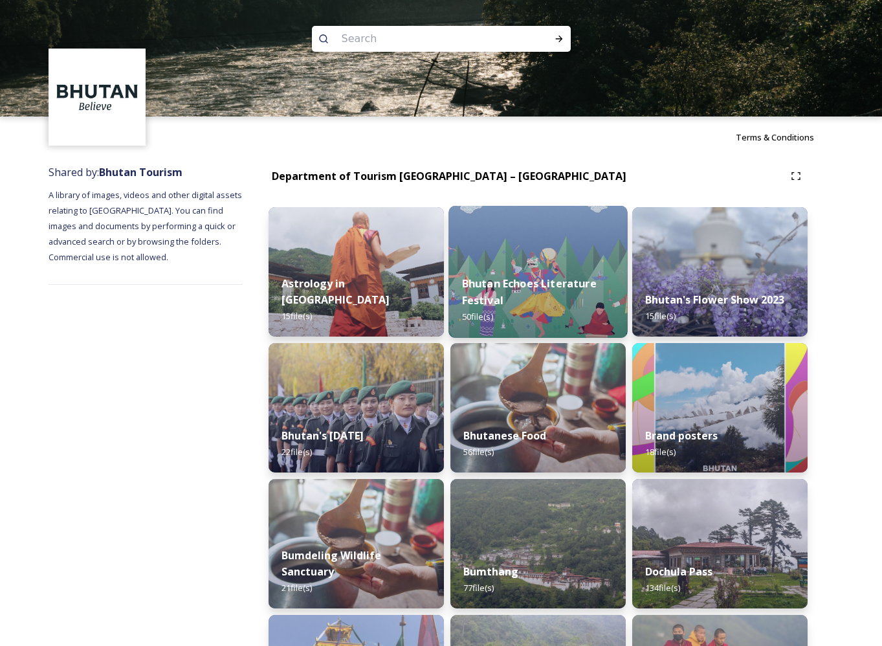
click at [544, 294] on div "Bhutan Echoes Literature Festival 50 file(s)" at bounding box center [537, 300] width 179 height 75
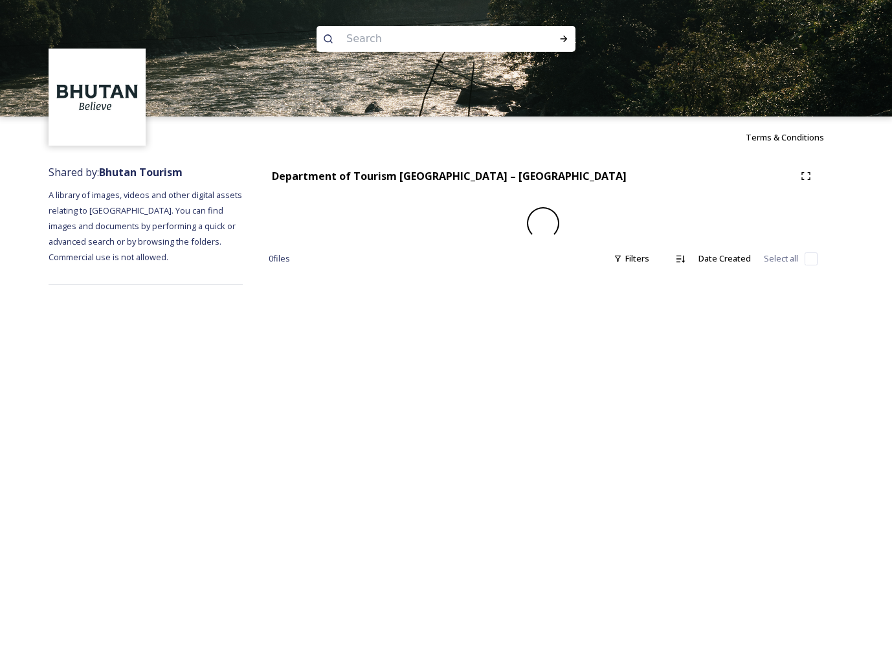
click at [536, 287] on div "Department of Tourism [GEOGRAPHIC_DATA] – Brand Centre 0 file s Filters Date Cr…" at bounding box center [543, 224] width 600 height 133
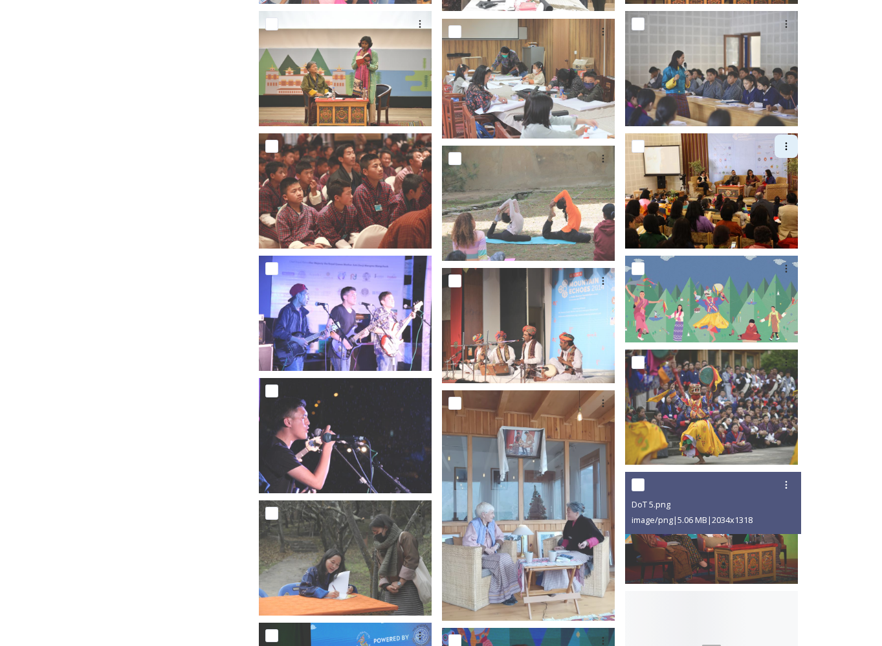
scroll to position [815, 0]
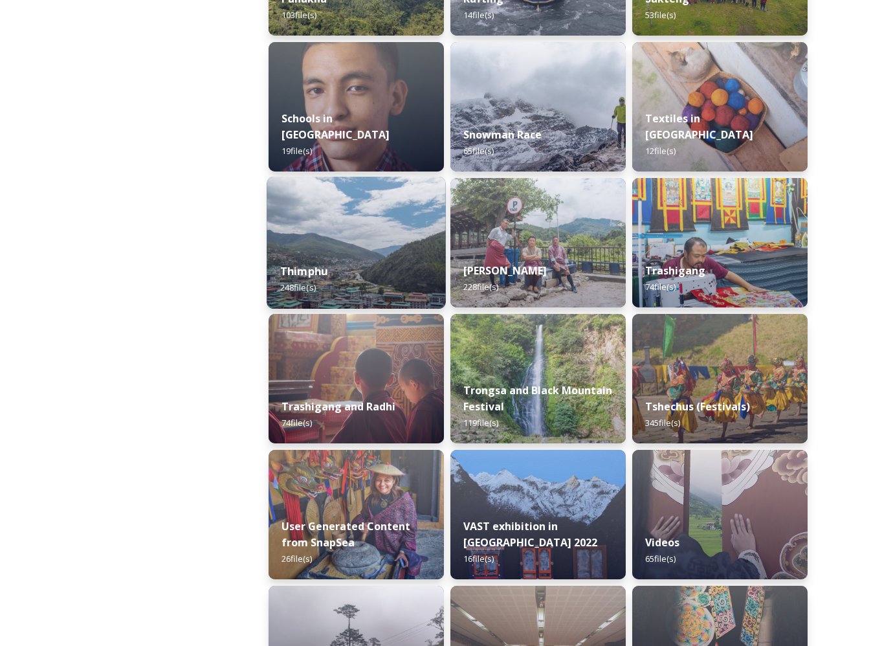
scroll to position [1405, 0]
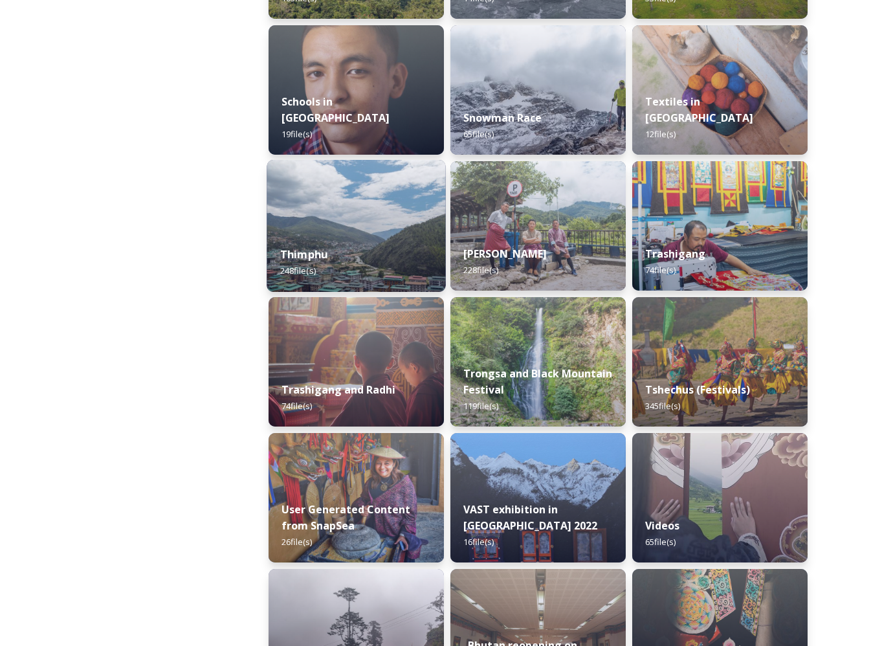
click at [285, 261] on div "Thimphu 248 file(s)" at bounding box center [356, 262] width 179 height 59
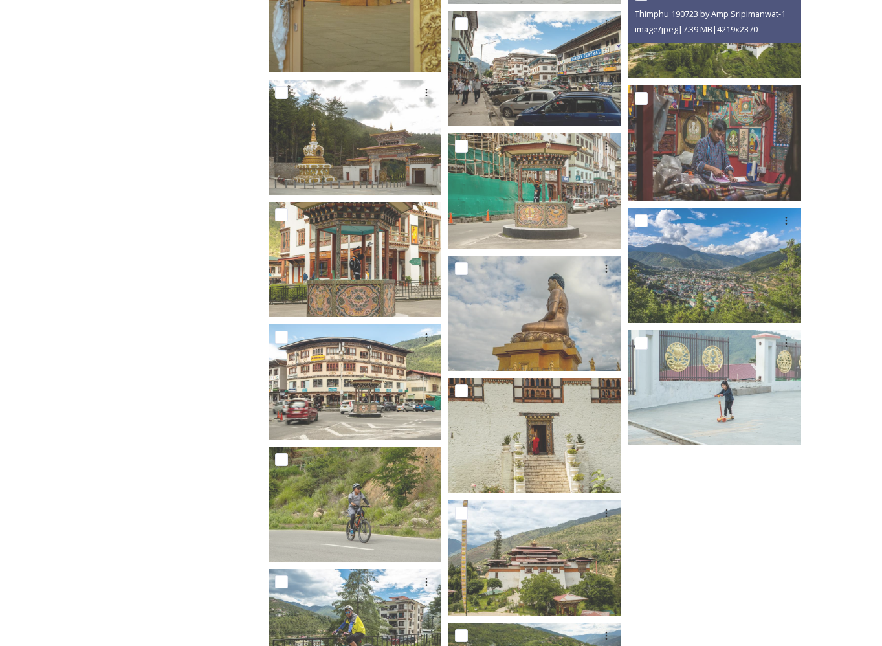
scroll to position [10160, 0]
